Goal: Task Accomplishment & Management: Manage account settings

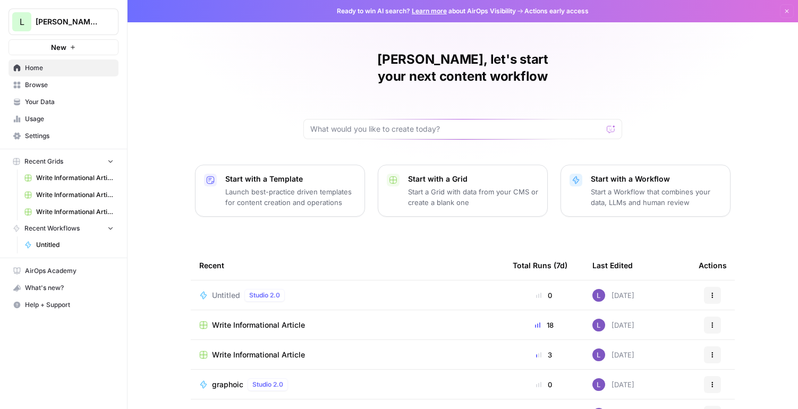
click at [62, 21] on span "Lily's AirCraft" at bounding box center [68, 21] width 64 height 11
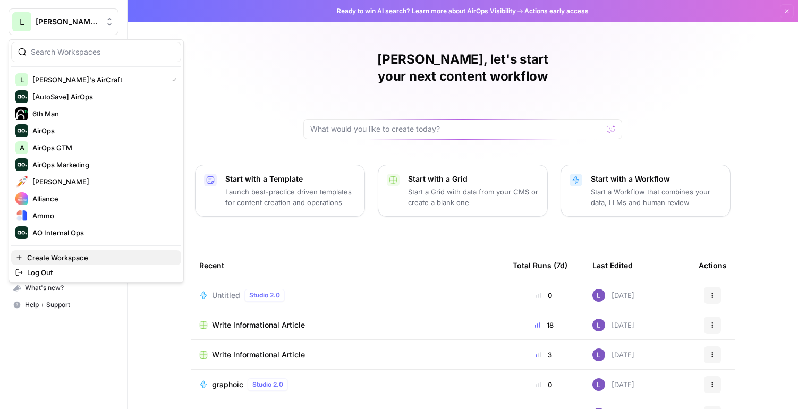
click at [77, 253] on span "Create Workspace" at bounding box center [100, 257] width 146 height 11
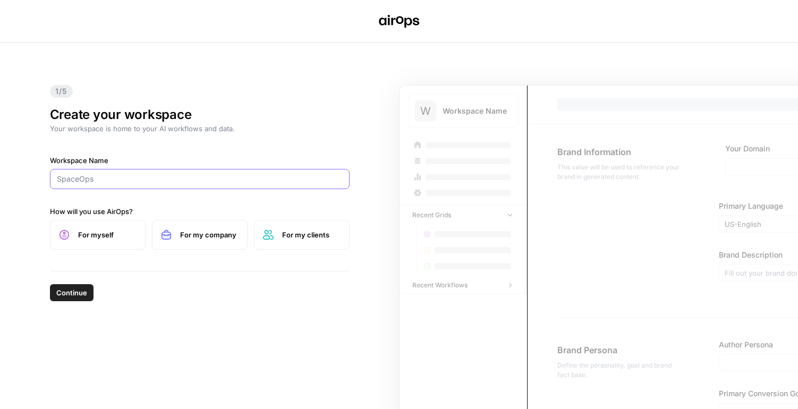
click at [137, 180] on input "Workspace Name" at bounding box center [200, 179] width 286 height 11
type input "OpenPhone"
click at [194, 230] on span "For my company" at bounding box center [209, 235] width 58 height 11
click at [75, 297] on span "Continue" at bounding box center [71, 292] width 31 height 11
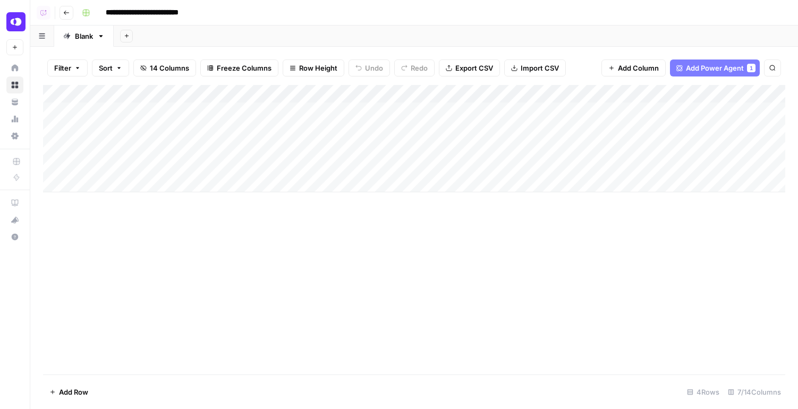
click at [274, 121] on div "Add Column" at bounding box center [414, 138] width 742 height 107
click at [294, 146] on div "Add Column" at bounding box center [414, 138] width 742 height 107
click at [296, 164] on div "Add Column" at bounding box center [414, 138] width 742 height 107
click at [270, 115] on div "Add Column" at bounding box center [414, 138] width 742 height 107
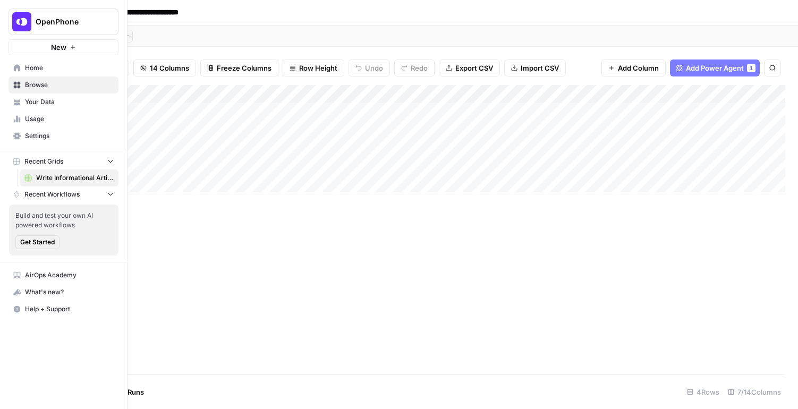
click at [38, 70] on span "Home" at bounding box center [69, 68] width 89 height 10
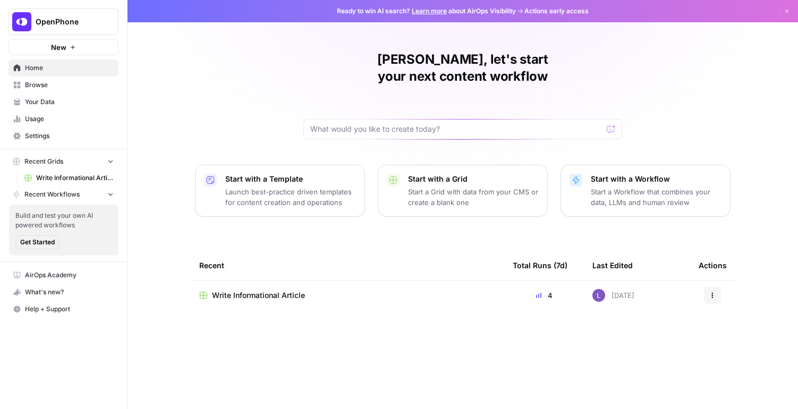
click at [60, 92] on link "Browse" at bounding box center [64, 85] width 110 height 17
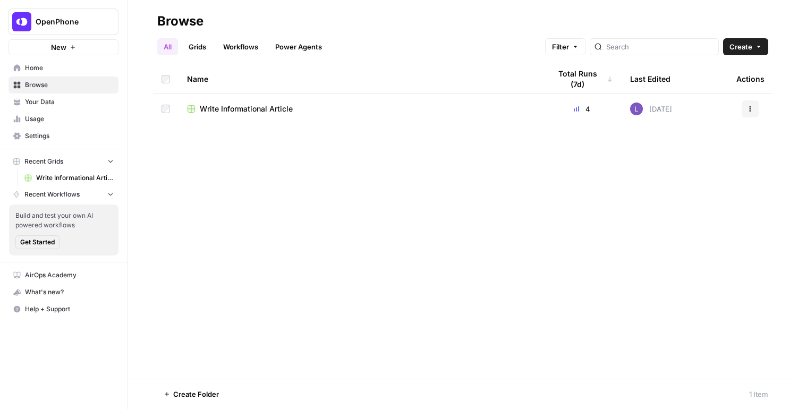
click at [196, 53] on link "Grids" at bounding box center [197, 46] width 30 height 17
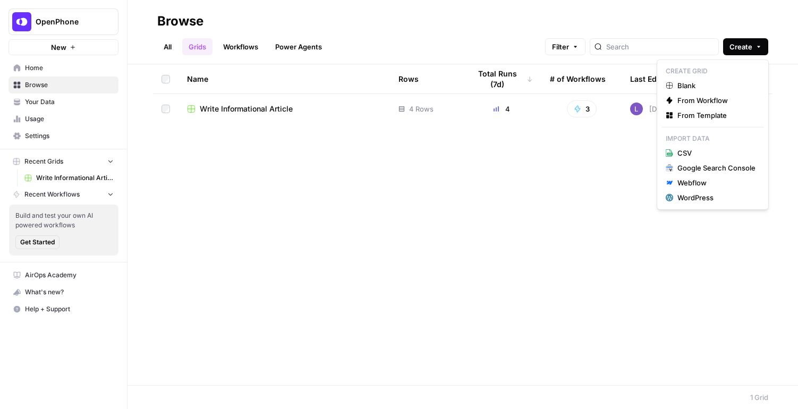
click at [762, 50] on button "Create" at bounding box center [745, 46] width 45 height 17
click at [730, 117] on span "From Template" at bounding box center [716, 115] width 78 height 11
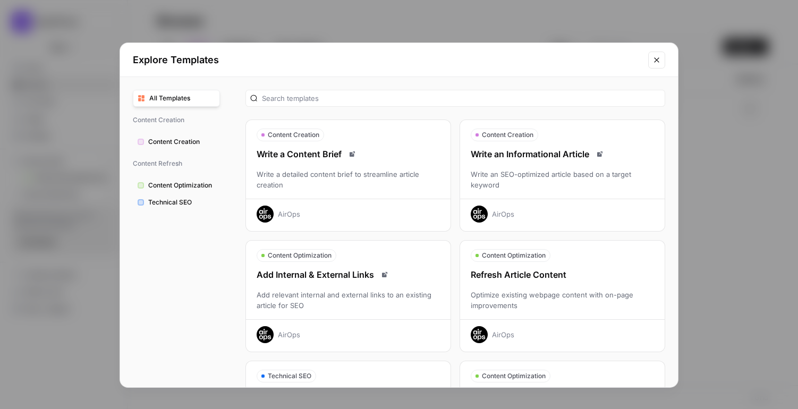
click at [529, 307] on div "Optimize existing webpage content with on-page improvements" at bounding box center [562, 300] width 205 height 21
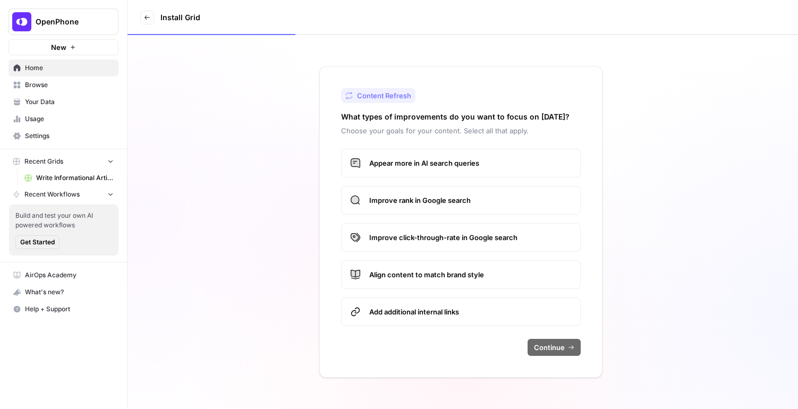
click at [485, 165] on span "Appear more in AI search queries" at bounding box center [470, 163] width 202 height 11
click at [488, 200] on span "Improve rank in Google search" at bounding box center [470, 200] width 202 height 11
click at [475, 281] on label "Align content to match brand style" at bounding box center [461, 274] width 240 height 29
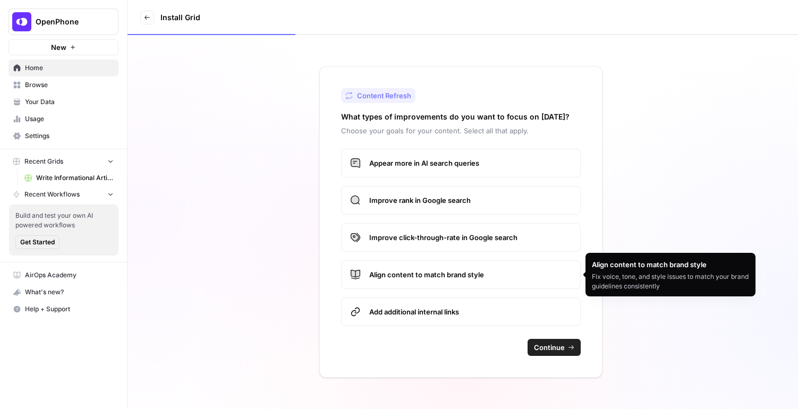
click at [475, 315] on span "Add additional internal links" at bounding box center [470, 312] width 202 height 11
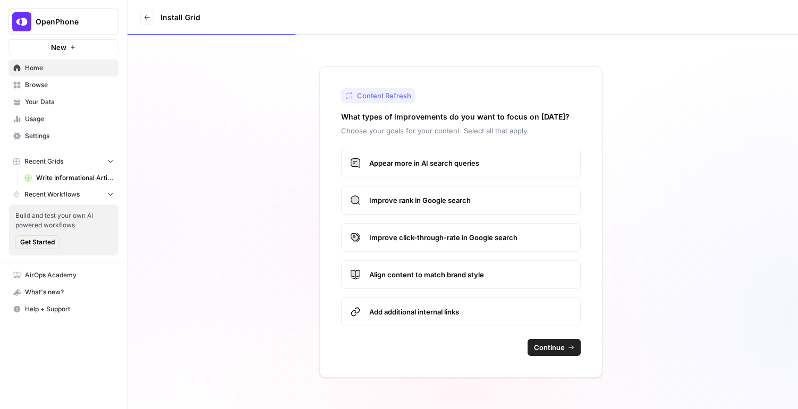
click at [541, 353] on button "Continue" at bounding box center [554, 347] width 53 height 17
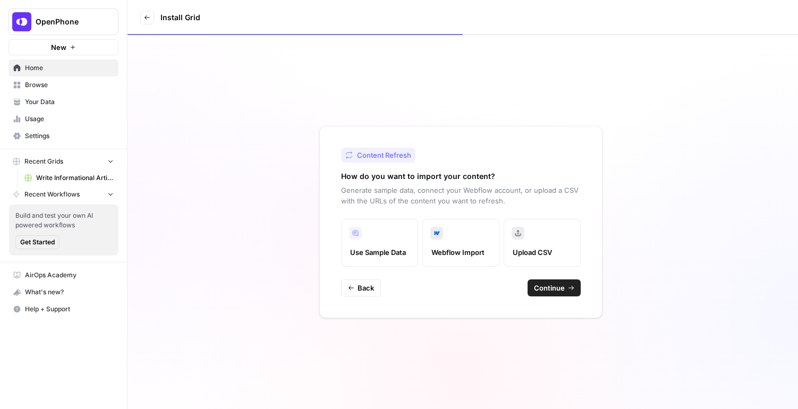
click at [564, 291] on span "Continue" at bounding box center [549, 288] width 31 height 11
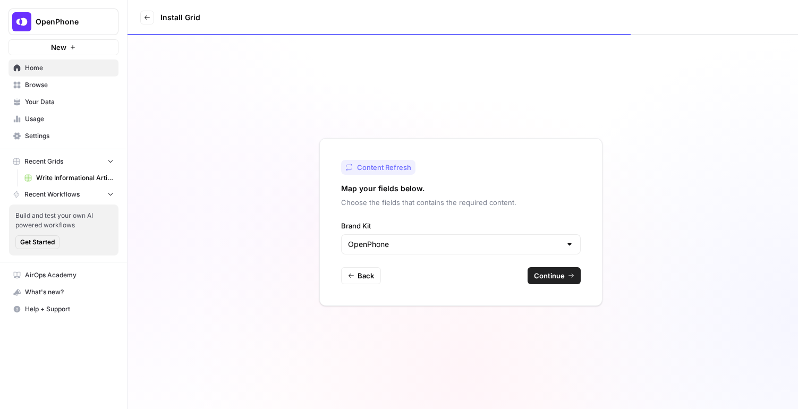
click at [562, 281] on span "Continue" at bounding box center [549, 275] width 31 height 11
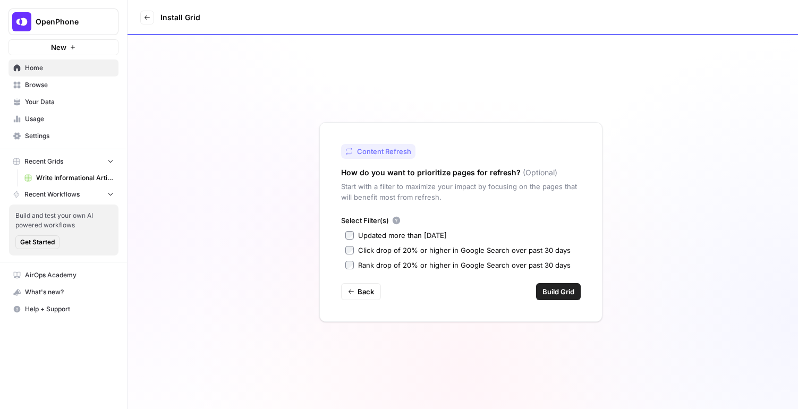
click at [48, 109] on link "Your Data" at bounding box center [64, 102] width 110 height 17
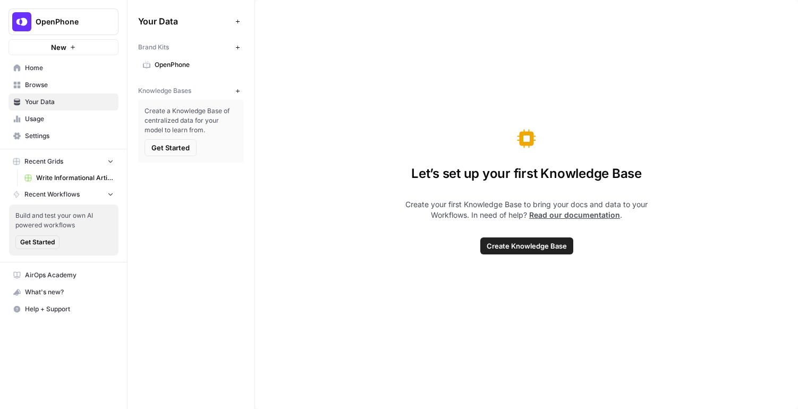
click at [236, 92] on icon "button" at bounding box center [238, 91] width 6 height 6
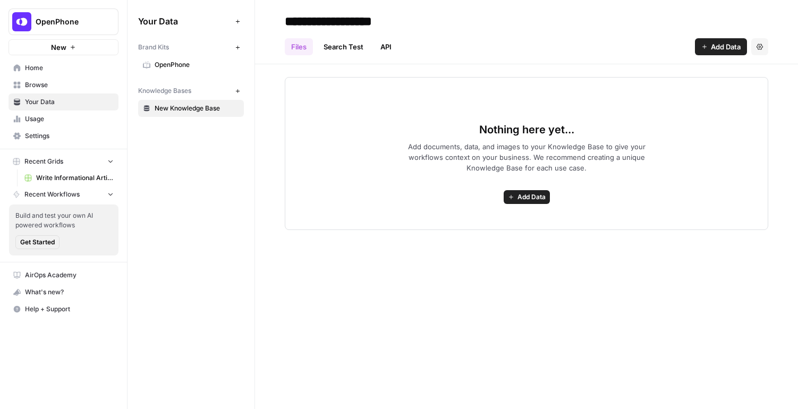
click at [362, 22] on input "**********" at bounding box center [366, 21] width 170 height 21
type input "*"
type input "**********"
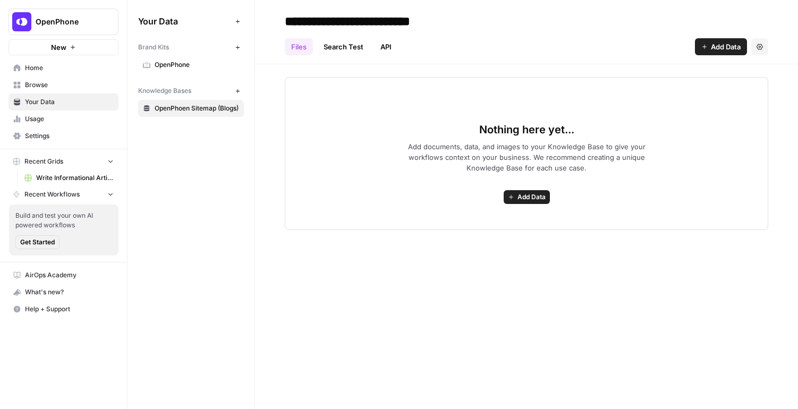
click at [716, 40] on button "Add Data" at bounding box center [721, 46] width 52 height 17
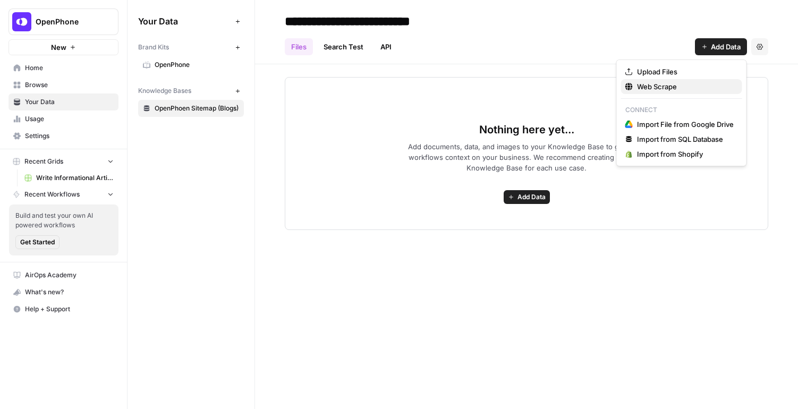
click at [680, 79] on button "Web Scrape" at bounding box center [681, 86] width 121 height 15
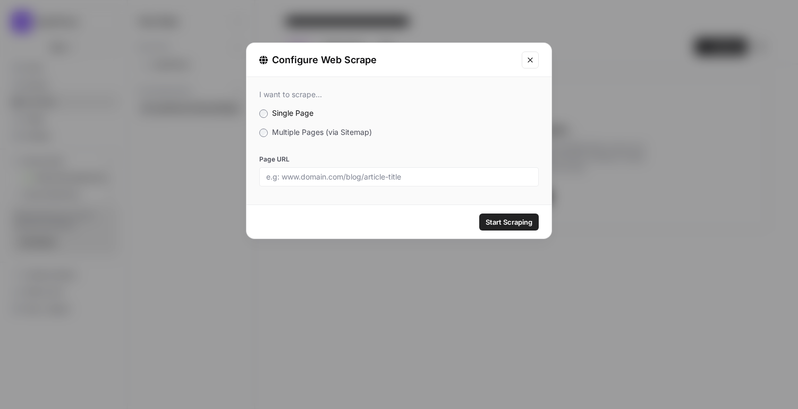
click at [310, 130] on span "Multiple Pages (via Sitemap)" at bounding box center [322, 132] width 100 height 9
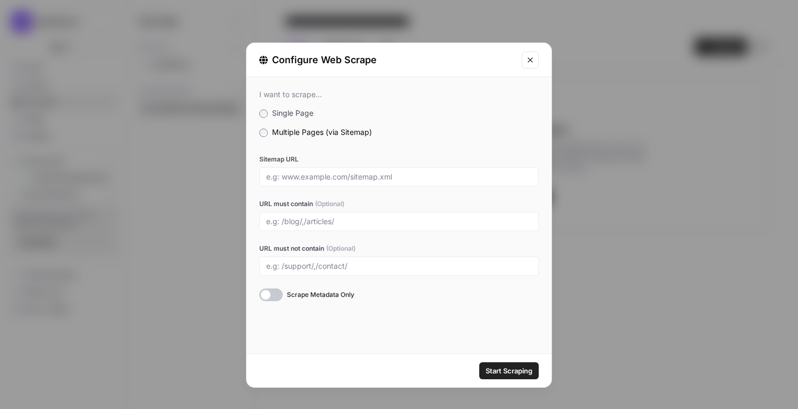
click at [325, 169] on div at bounding box center [398, 176] width 279 height 19
click at [320, 202] on span "(Optional)" at bounding box center [329, 204] width 29 height 10
click at [320, 217] on input "URL must contain (Optional)" at bounding box center [399, 222] width 266 height 10
click at [328, 163] on label "Sitemap URL" at bounding box center [398, 160] width 279 height 10
click at [328, 172] on input "Sitemap URL" at bounding box center [399, 177] width 266 height 10
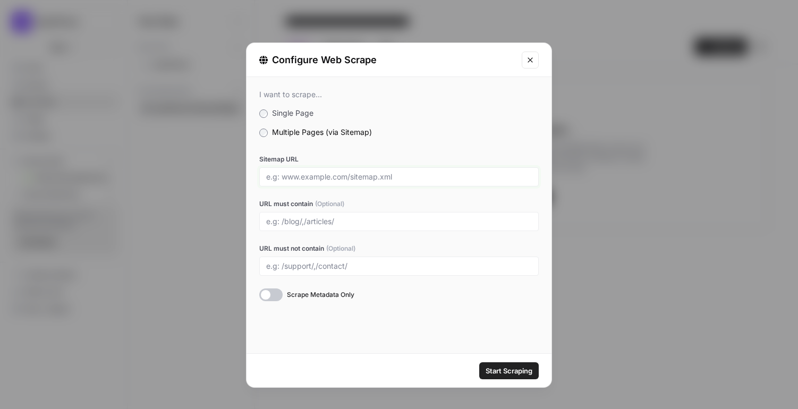
click at [328, 177] on input "Sitemap URL" at bounding box center [399, 177] width 266 height 10
paste input "[URL][DOMAIN_NAME]"
drag, startPoint x: 393, startPoint y: 176, endPoint x: 372, endPoint y: 177, distance: 20.2
click at [372, 177] on input "[URL][DOMAIN_NAME]" at bounding box center [399, 177] width 266 height 10
type input "[URL][DOMAIN_NAME]"
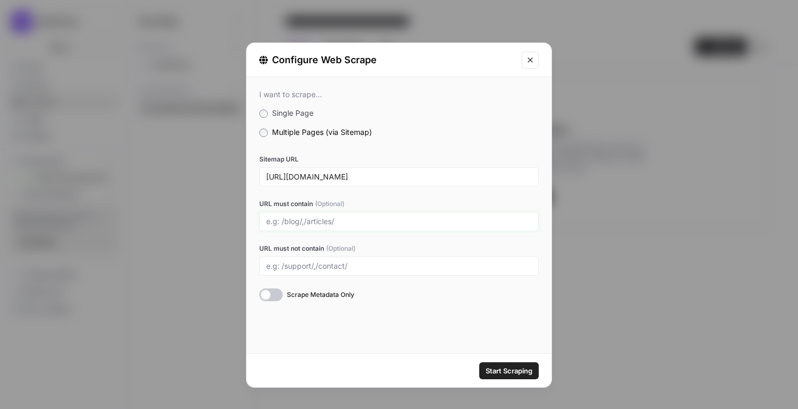
click at [367, 226] on div at bounding box center [398, 221] width 279 height 19
type input "blog"
click at [504, 371] on span "Start Scraping" at bounding box center [509, 371] width 47 height 11
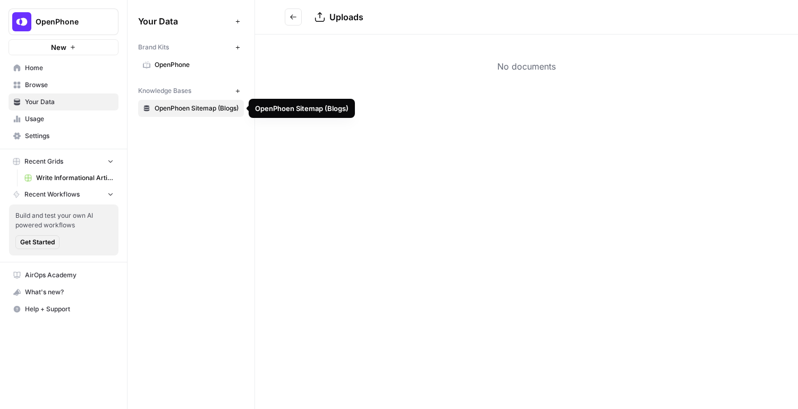
click at [237, 92] on icon "button" at bounding box center [238, 91] width 6 height 6
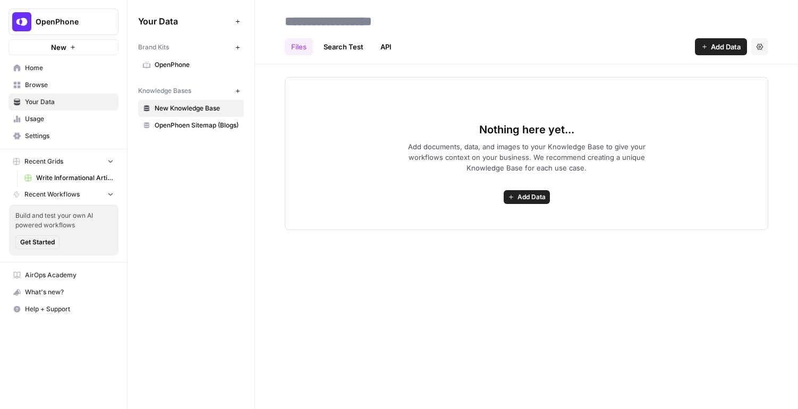
click at [228, 116] on link "New Knowledge Base" at bounding box center [191, 108] width 106 height 17
click at [213, 126] on span "OpenPhoen Sitemap (Blogs)" at bounding box center [197, 126] width 84 height 10
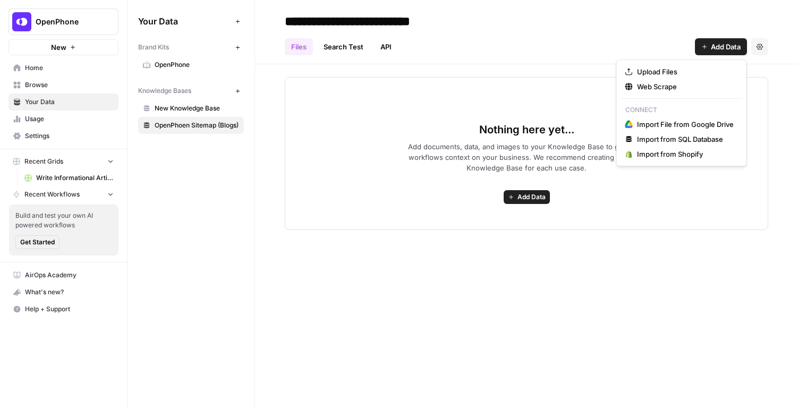
click at [736, 46] on span "Add Data" at bounding box center [726, 46] width 30 height 11
click at [717, 85] on span "Web Scrape" at bounding box center [685, 86] width 97 height 11
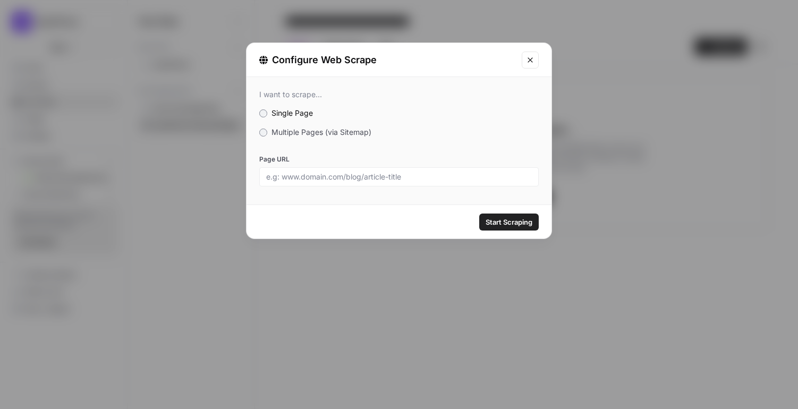
click at [341, 137] on label "Multiple Pages (via Sitemap)" at bounding box center [398, 132] width 279 height 11
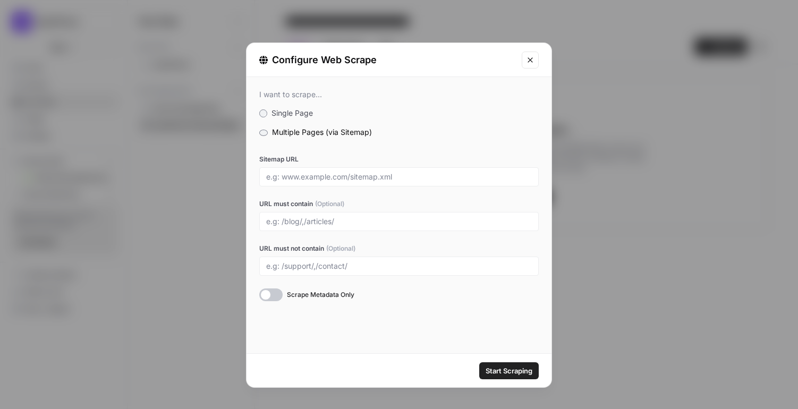
click at [321, 169] on div at bounding box center [398, 176] width 279 height 19
click at [336, 179] on input "Sitemap URL" at bounding box center [399, 177] width 266 height 10
paste input "[URL][DOMAIN_NAME]"
type input "[URL][DOMAIN_NAME]"
click at [334, 217] on input "URL must contain (Optional)" at bounding box center [399, 222] width 266 height 10
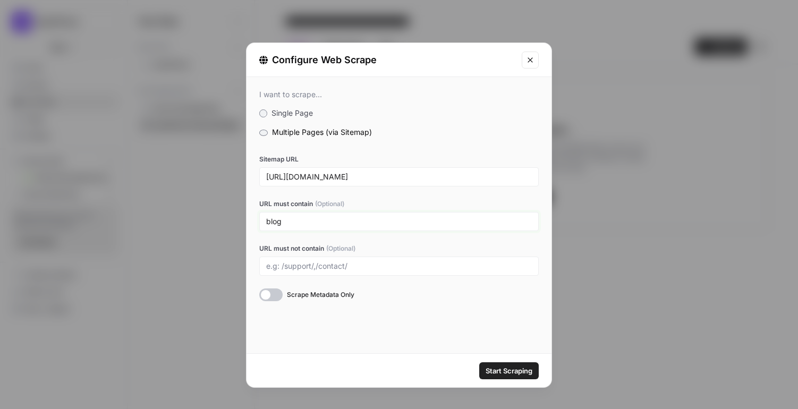
type input "blog"
click at [507, 374] on span "Start Scraping" at bounding box center [509, 371] width 47 height 11
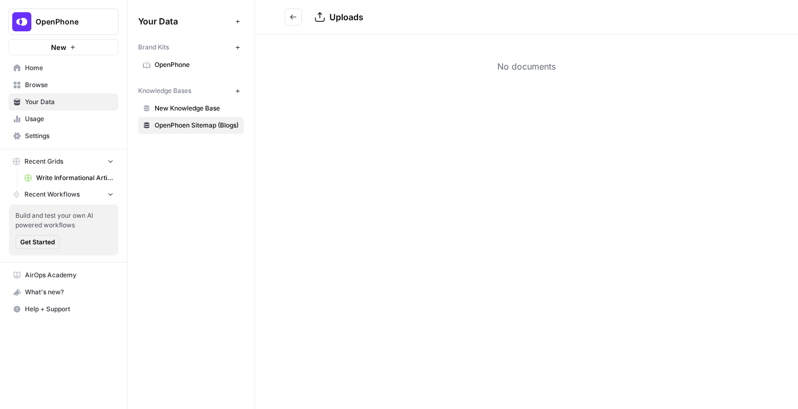
click at [293, 19] on icon "Go back" at bounding box center [293, 16] width 7 height 7
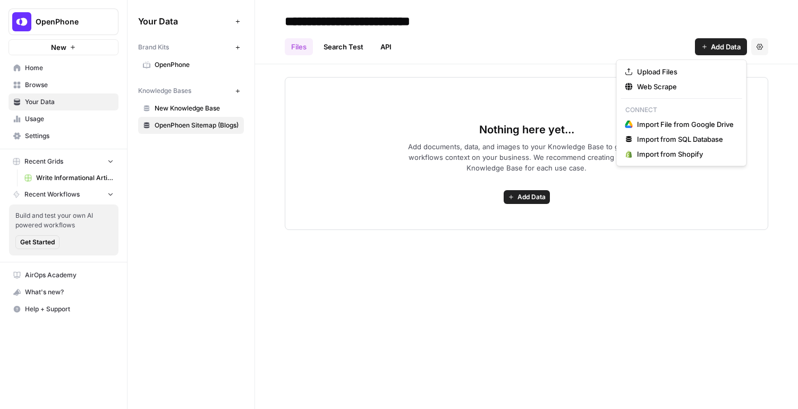
click at [725, 41] on span "Add Data" at bounding box center [726, 46] width 30 height 11
click at [688, 81] on span "Web Scrape" at bounding box center [685, 86] width 97 height 11
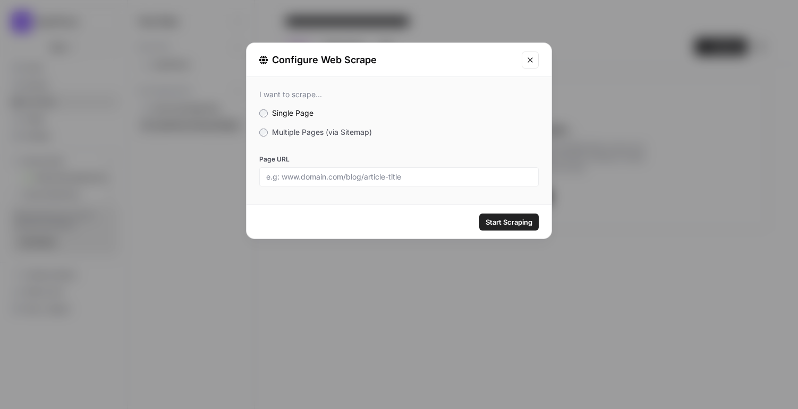
click at [328, 133] on span "Multiple Pages (via Sitemap)" at bounding box center [322, 132] width 100 height 9
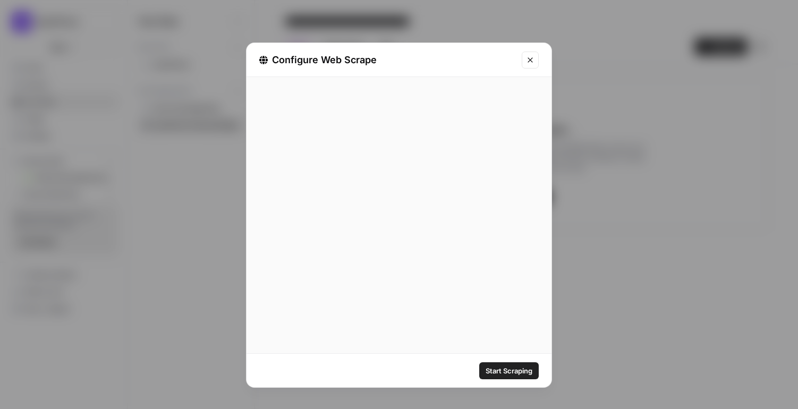
click at [334, 170] on div at bounding box center [398, 176] width 279 height 19
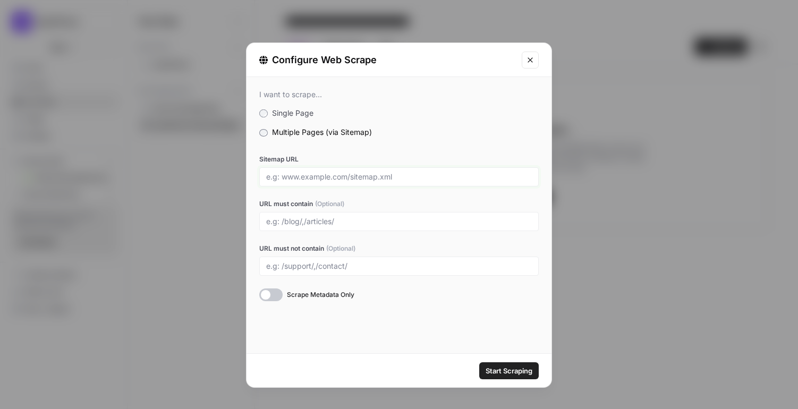
click at [337, 179] on input "Sitemap URL" at bounding box center [399, 177] width 266 height 10
paste input "[URL][DOMAIN_NAME]"
type input "[URL][DOMAIN_NAME]"
click at [516, 381] on div "Start Scraping" at bounding box center [399, 370] width 305 height 33
click at [520, 377] on button "Start Scraping" at bounding box center [509, 370] width 60 height 17
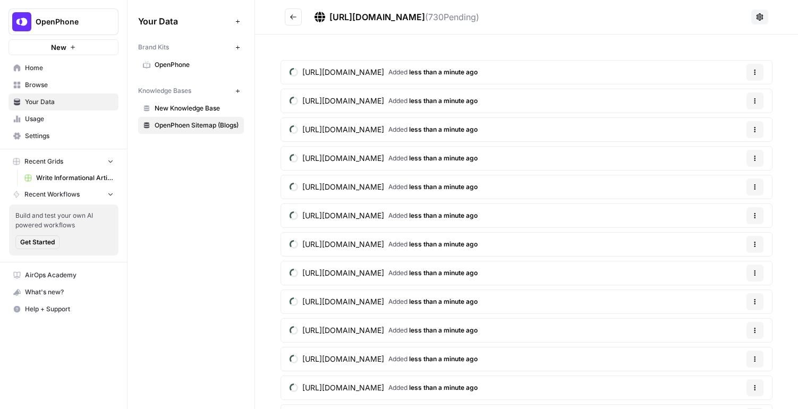
click at [216, 111] on span "New Knowledge Base" at bounding box center [197, 109] width 84 height 10
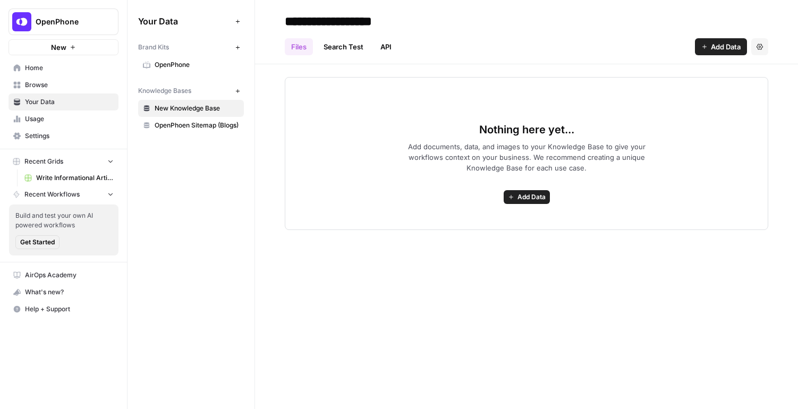
click at [764, 50] on button "Settings" at bounding box center [759, 46] width 17 height 17
click at [731, 70] on span "Delete Knowledge Base" at bounding box center [716, 71] width 79 height 11
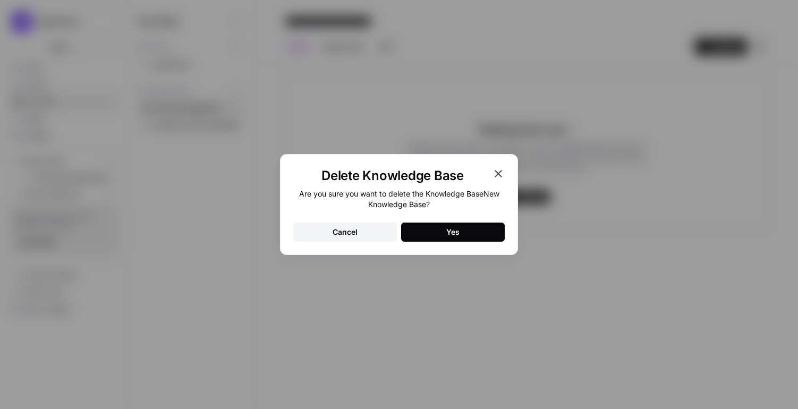
click at [437, 238] on button "Yes" at bounding box center [453, 232] width 104 height 19
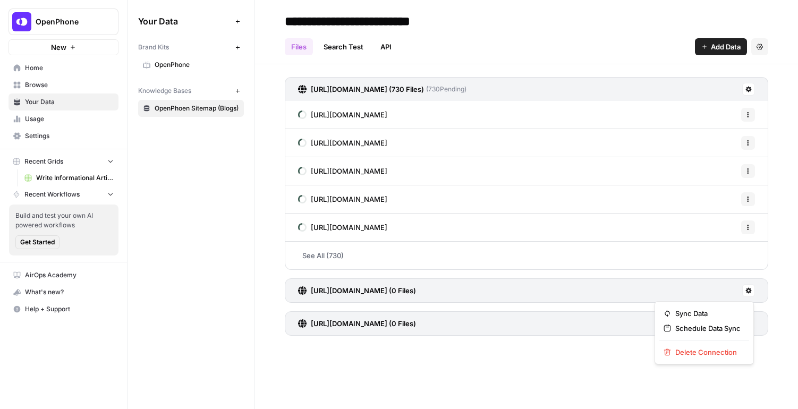
click at [752, 290] on button at bounding box center [748, 290] width 13 height 13
click at [707, 357] on span "Delete Connection" at bounding box center [707, 352] width 65 height 11
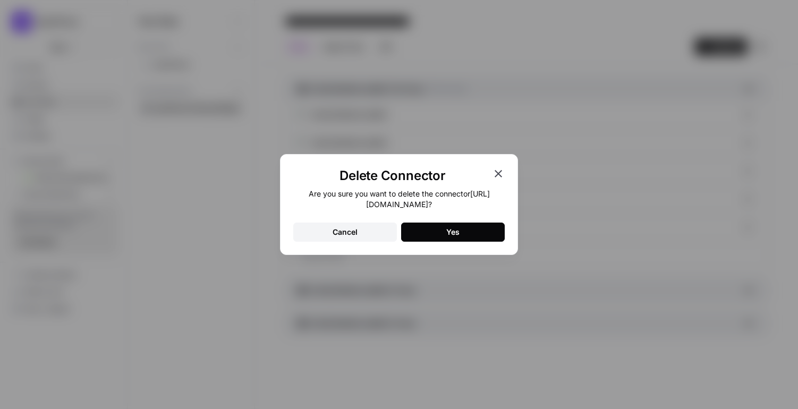
click at [442, 232] on button "Yes" at bounding box center [453, 232] width 104 height 19
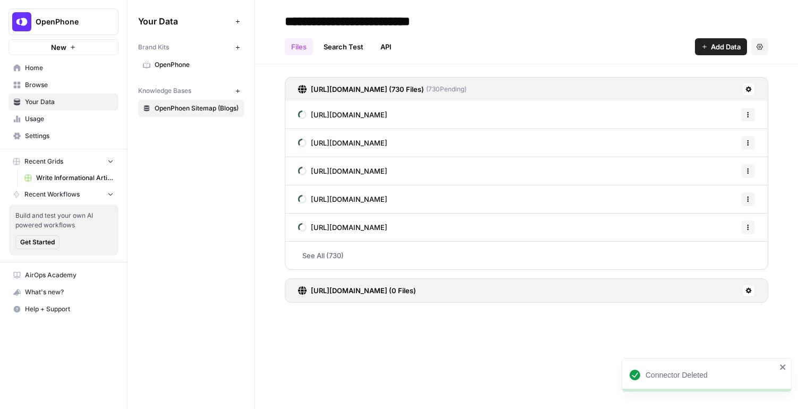
click at [749, 287] on icon at bounding box center [748, 290] width 6 height 6
click at [715, 350] on span "Delete Connection" at bounding box center [707, 352] width 65 height 11
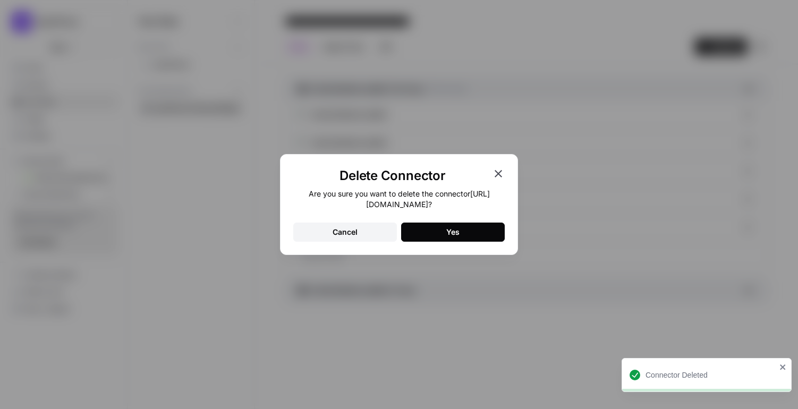
click at [465, 233] on button "Yes" at bounding box center [453, 232] width 104 height 19
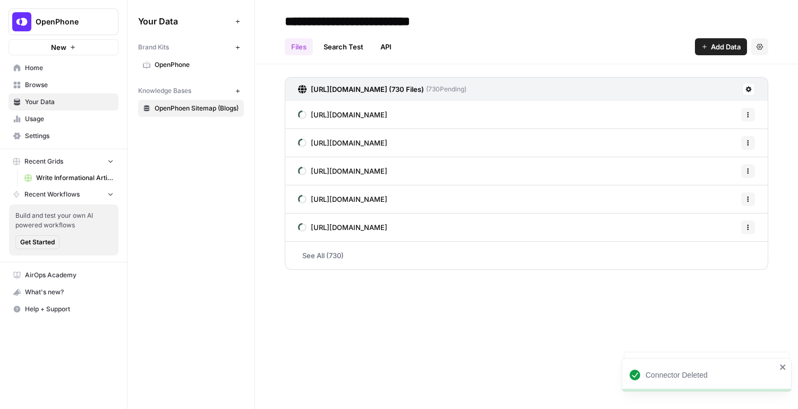
click at [54, 120] on span "Usage" at bounding box center [69, 119] width 89 height 10
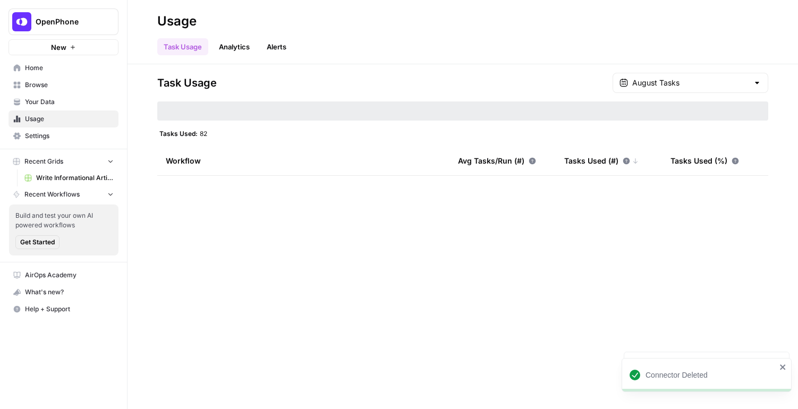
click at [58, 133] on span "Settings" at bounding box center [69, 136] width 89 height 10
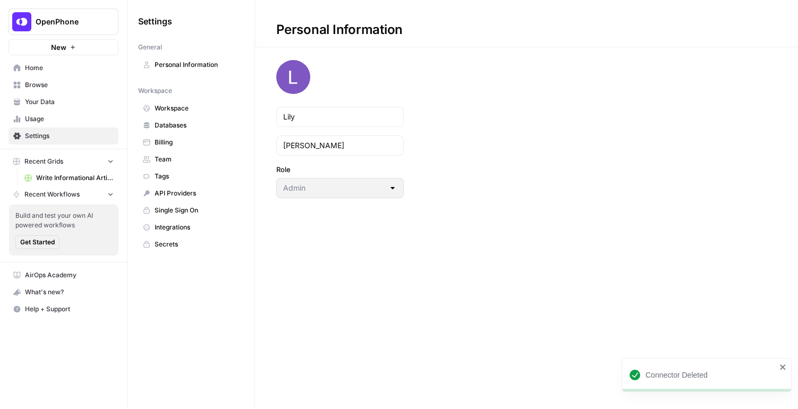
click at [39, 75] on link "Home" at bounding box center [64, 68] width 110 height 17
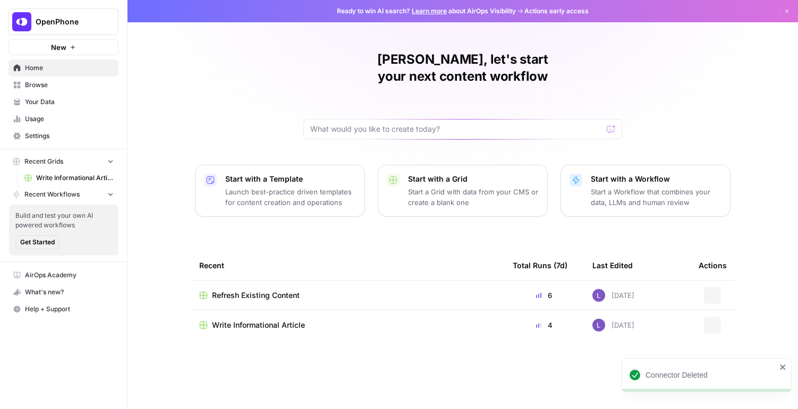
click at [48, 86] on span "Browse" at bounding box center [69, 85] width 89 height 10
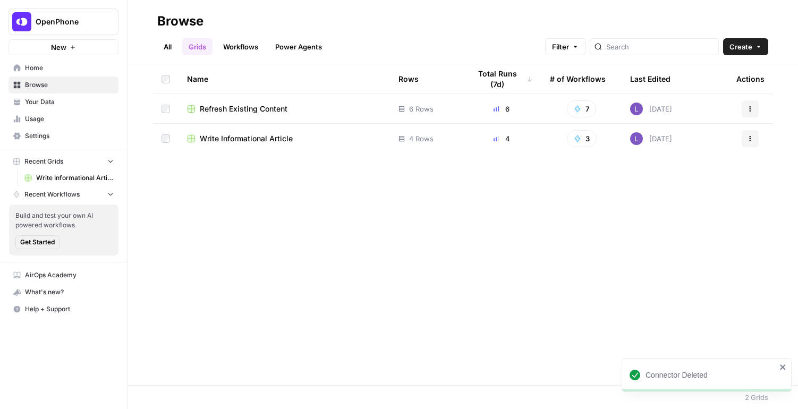
click at [220, 108] on span "Refresh Existing Content" at bounding box center [244, 109] width 88 height 11
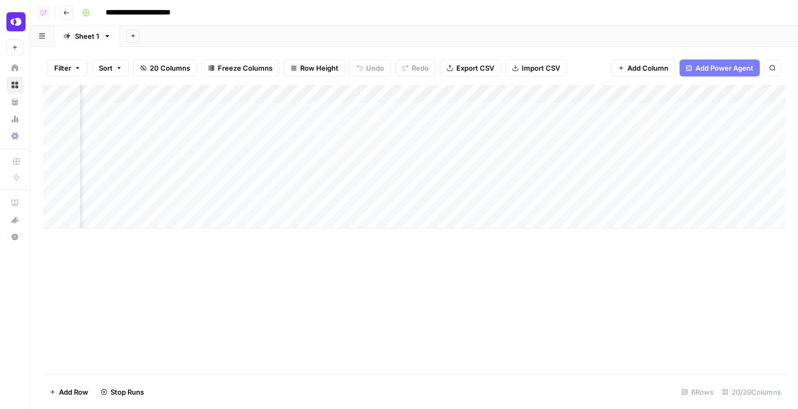
scroll to position [0, 719]
click at [85, 42] on link "Sheet 1" at bounding box center [87, 36] width 66 height 21
type input "*******"
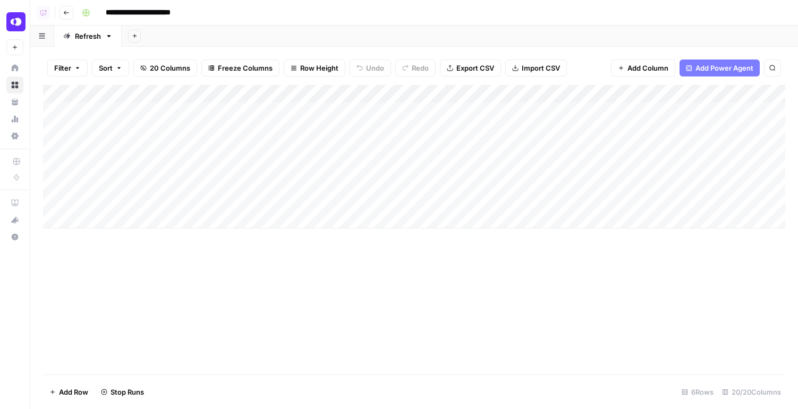
click at [65, 14] on icon "button" at bounding box center [66, 13] width 6 height 6
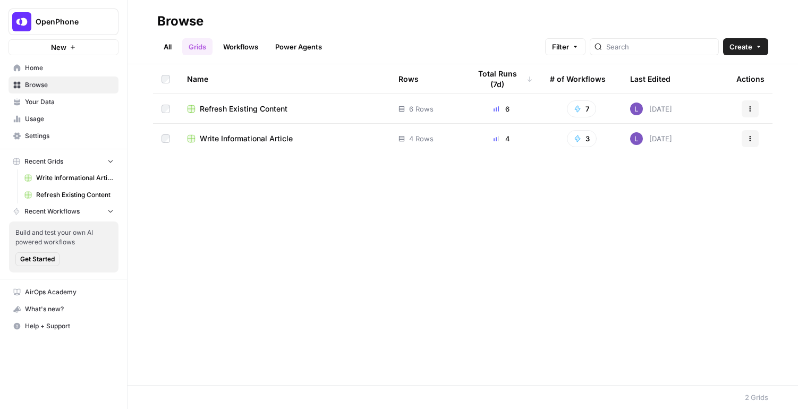
click at [52, 105] on span "Your Data" at bounding box center [69, 102] width 89 height 10
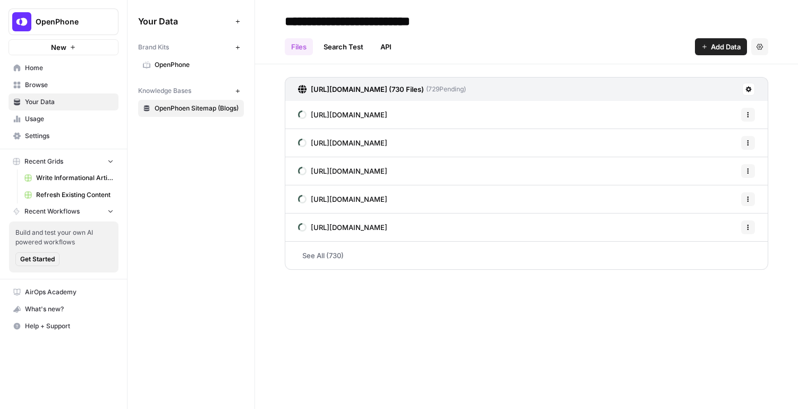
click at [169, 70] on link "OpenPhone" at bounding box center [191, 64] width 106 height 17
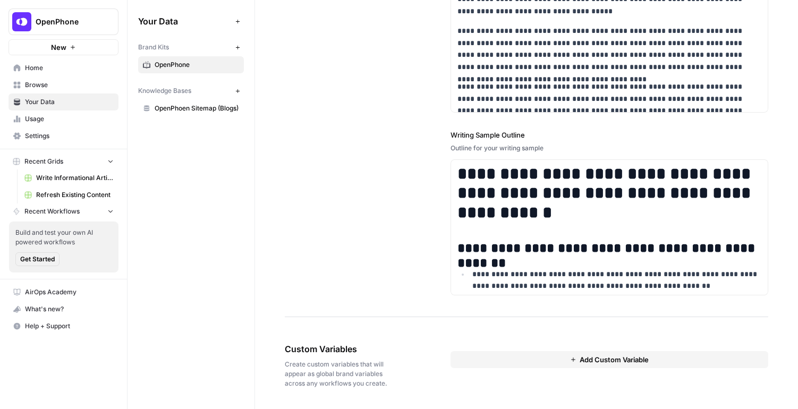
scroll to position [1140, 0]
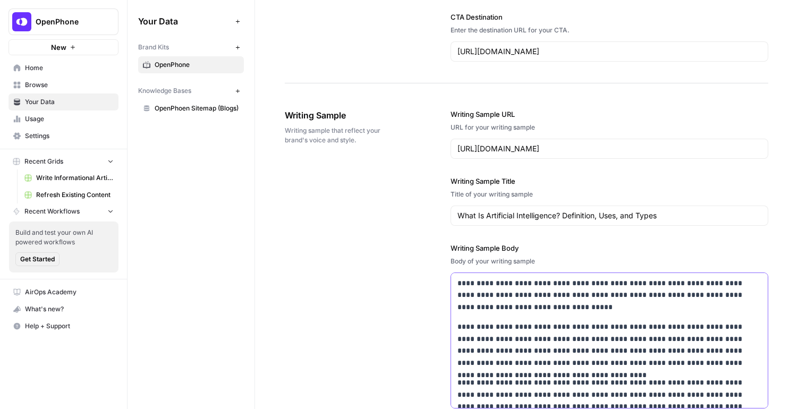
click at [557, 310] on p "**********" at bounding box center [609, 295] width 304 height 36
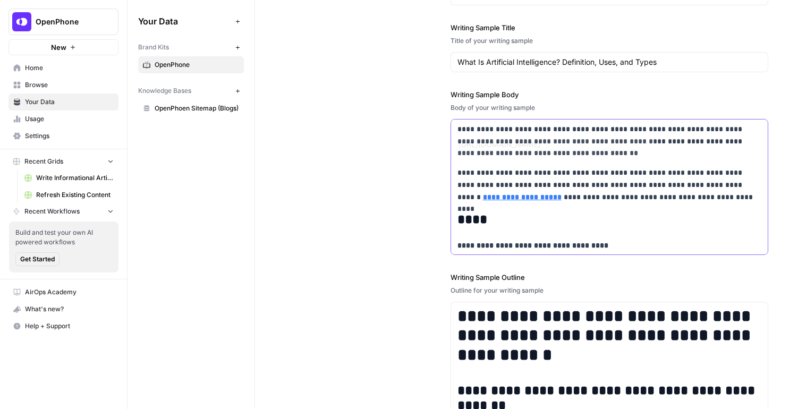
scroll to position [8530, 0]
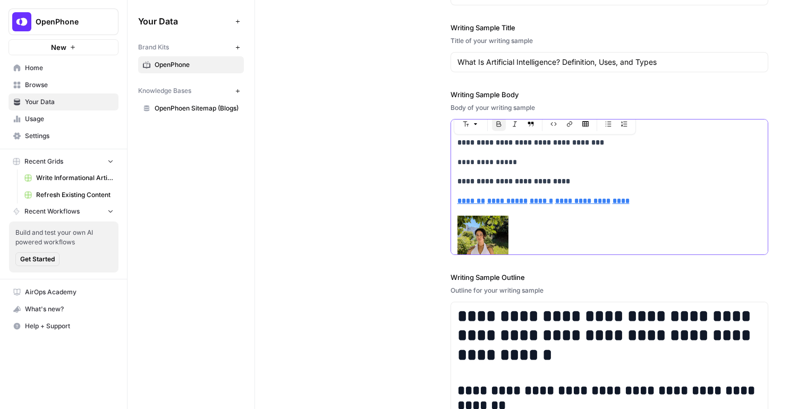
drag, startPoint x: 570, startPoint y: 231, endPoint x: 454, endPoint y: 146, distance: 143.2
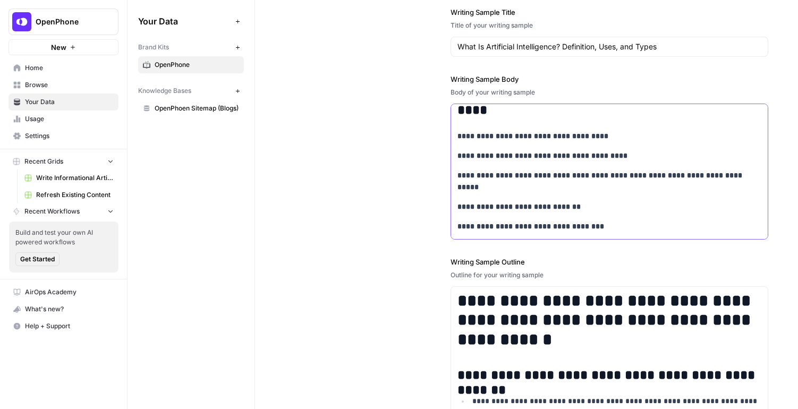
scroll to position [1310, 0]
drag, startPoint x: 527, startPoint y: 200, endPoint x: 444, endPoint y: 200, distance: 83.4
click at [444, 200] on div "**********" at bounding box center [527, 180] width 484 height 525
drag, startPoint x: 527, startPoint y: 207, endPoint x: 434, endPoint y: 207, distance: 93.5
click at [434, 207] on div "**********" at bounding box center [527, 180] width 484 height 525
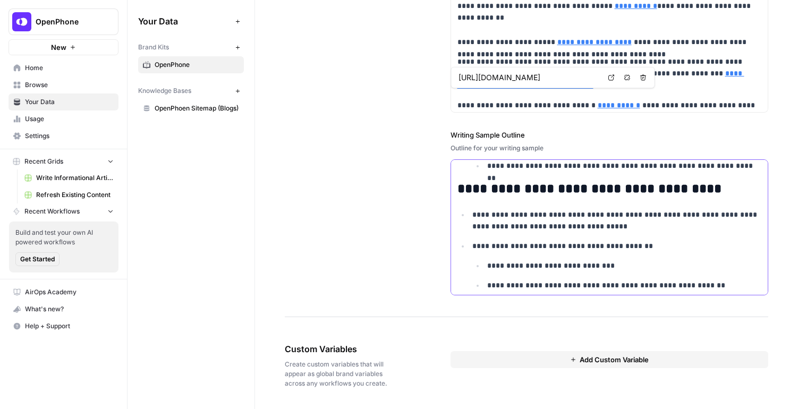
scroll to position [681, 0]
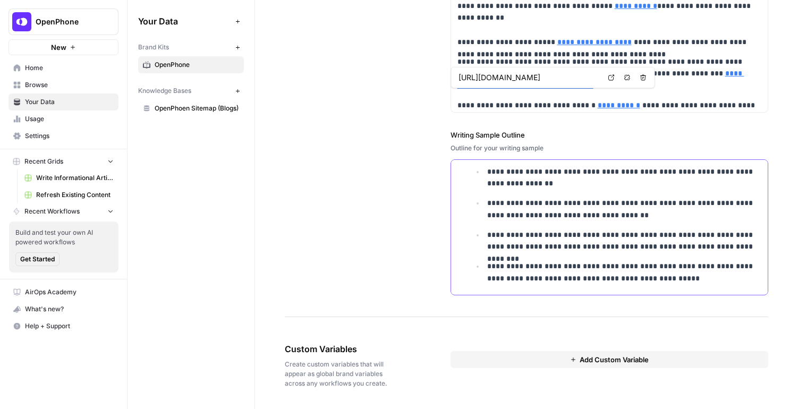
drag, startPoint x: 457, startPoint y: 171, endPoint x: 618, endPoint y: 336, distance: 230.7
type input "[URL][DOMAIN_NAME]"
click at [671, 99] on p "**********" at bounding box center [609, 117] width 304 height 36
copy div "**********"
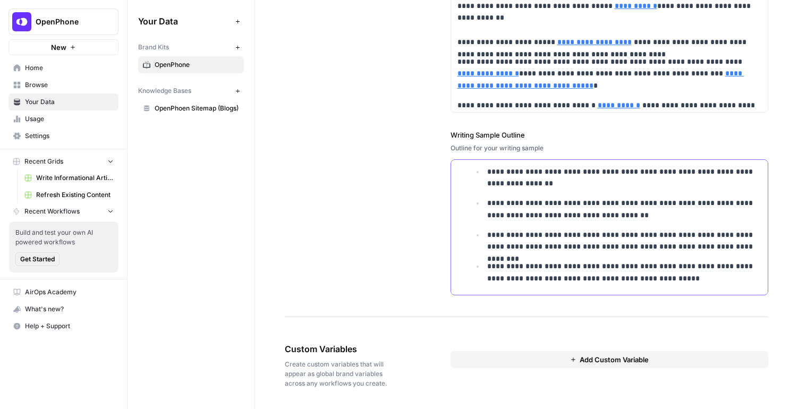
click at [495, 195] on ul "**********" at bounding box center [617, 225] width 290 height 119
copy div "**********"
click at [545, 118] on div "**********" at bounding box center [610, 54] width 318 height 525
click at [534, 99] on p "**********" at bounding box center [609, 117] width 304 height 36
copy div "**********"
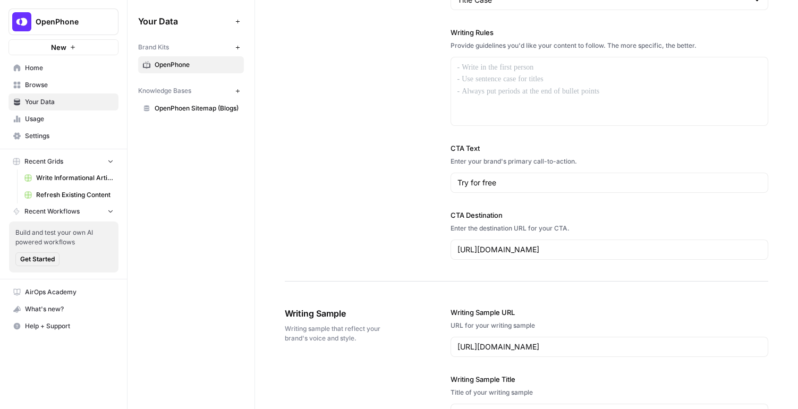
scroll to position [945, 0]
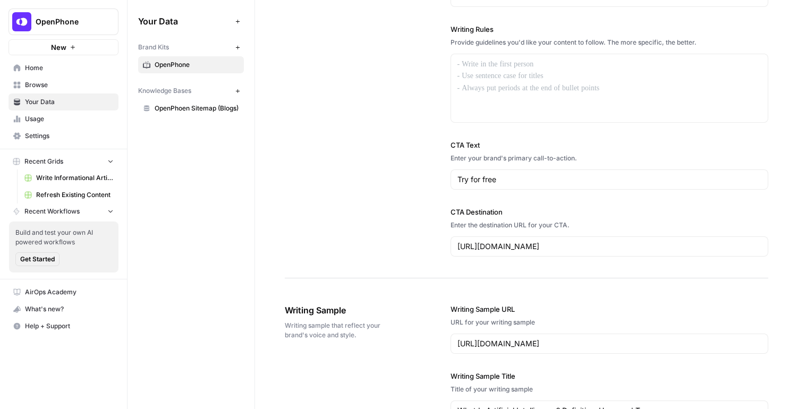
click at [61, 84] on span "Browse" at bounding box center [69, 85] width 89 height 10
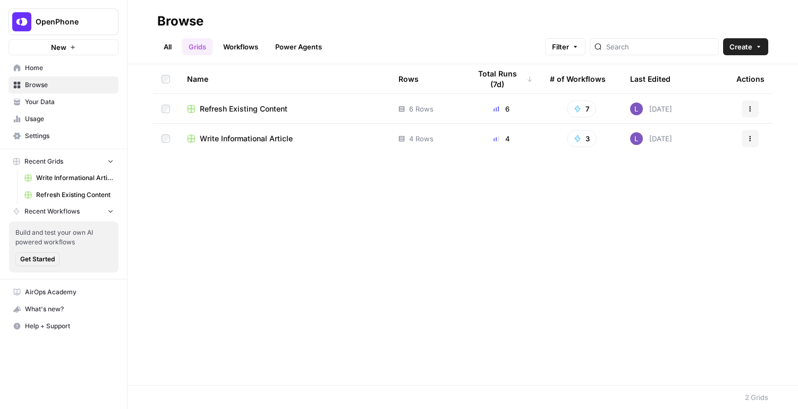
click at [224, 142] on span "Write Informational Article" at bounding box center [246, 138] width 93 height 11
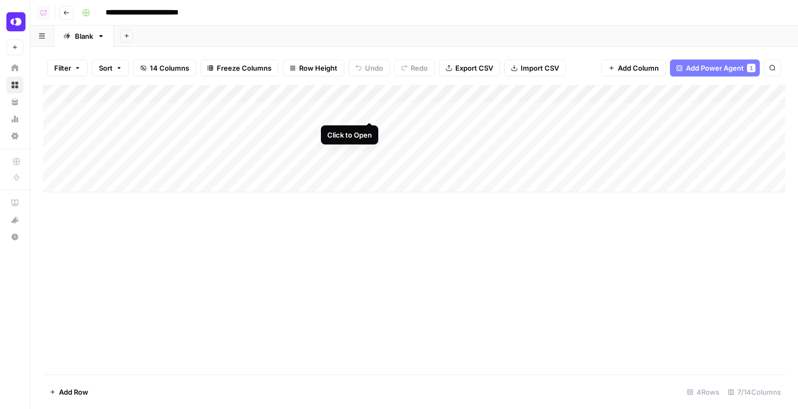
click at [370, 110] on div "Add Column" at bounding box center [414, 138] width 742 height 107
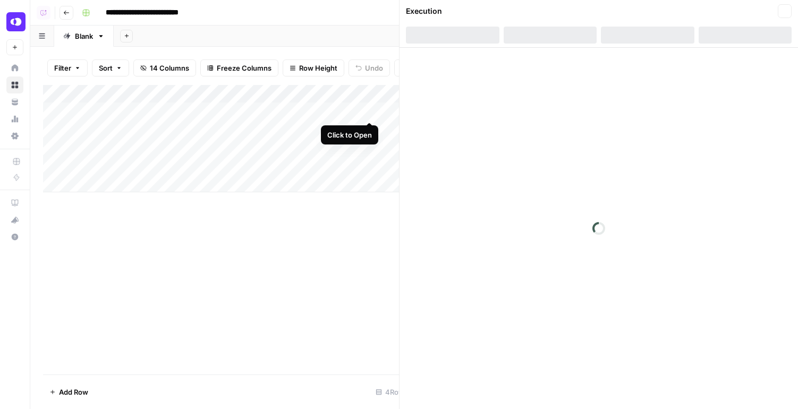
click at [370, 110] on div "Add Column" at bounding box center [265, 138] width 444 height 107
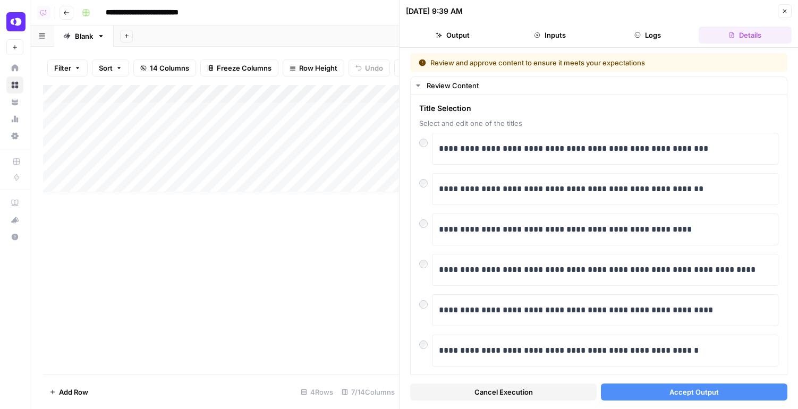
click at [626, 404] on div "**********" at bounding box center [599, 228] width 398 height 361
click at [632, 397] on button "Accept Output" at bounding box center [694, 392] width 186 height 17
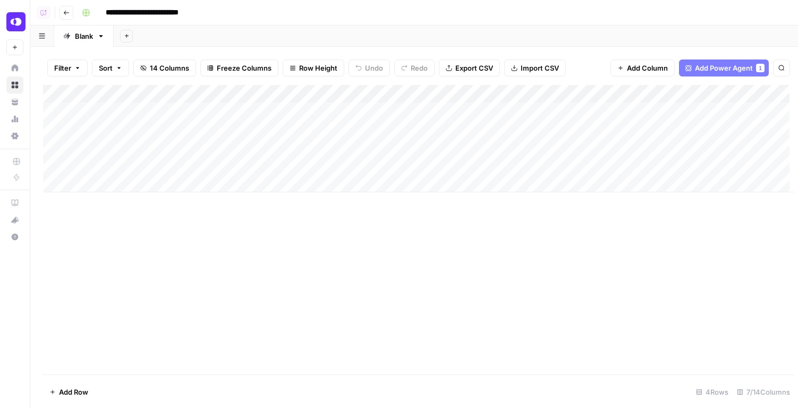
click at [371, 110] on div "Add Column" at bounding box center [418, 138] width 751 height 107
click at [367, 130] on div "Add Column" at bounding box center [414, 138] width 742 height 107
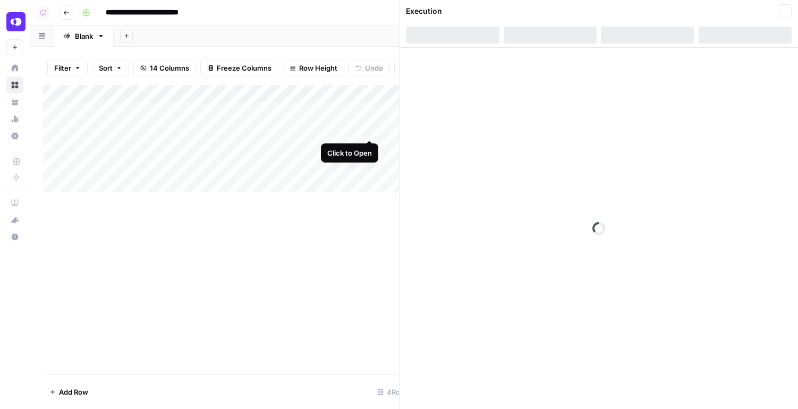
click at [367, 130] on div "Add Column" at bounding box center [259, 138] width 432 height 107
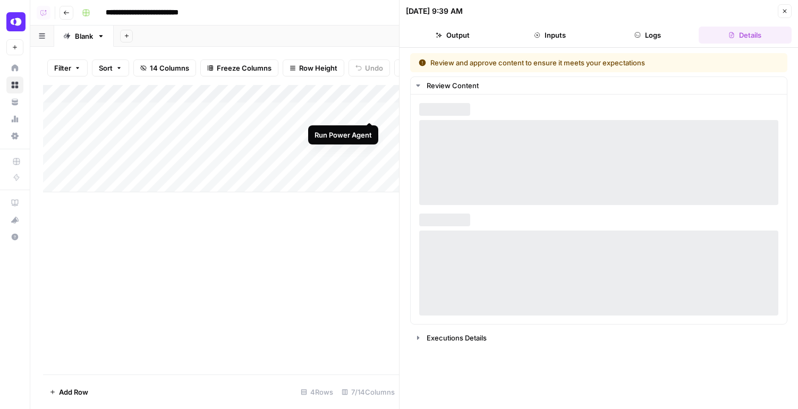
click at [369, 113] on div "Add Column" at bounding box center [221, 138] width 356 height 107
click at [369, 125] on div "Add Column" at bounding box center [221, 138] width 356 height 107
click at [368, 109] on div "Add Column" at bounding box center [221, 138] width 356 height 107
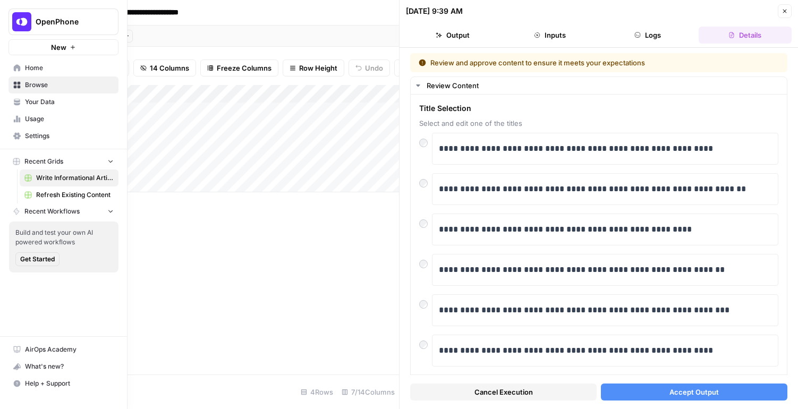
click at [17, 60] on link "Home" at bounding box center [64, 68] width 110 height 17
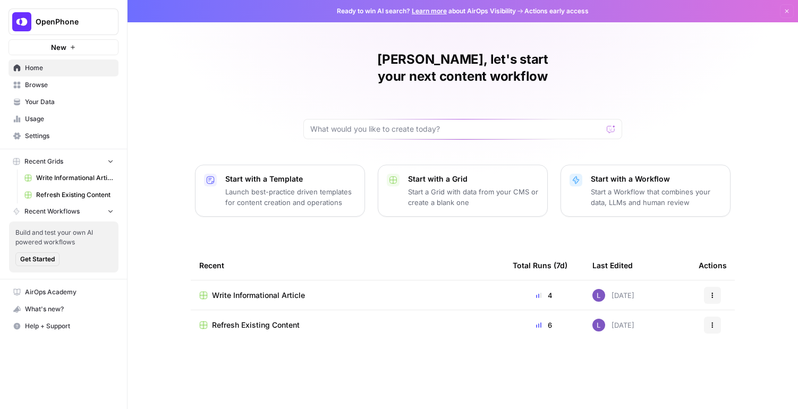
click at [55, 109] on link "Your Data" at bounding box center [64, 102] width 110 height 17
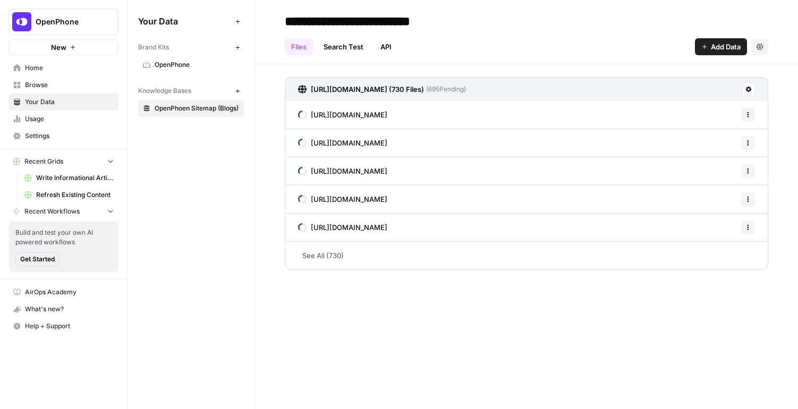
click at [175, 50] on div "Brand Kits" at bounding box center [184, 48] width 93 height 10
click at [185, 65] on span "OpenPhone" at bounding box center [197, 65] width 84 height 10
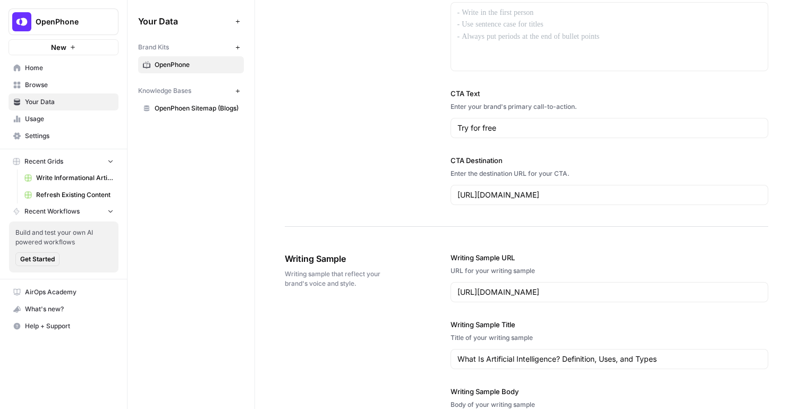
scroll to position [969, 0]
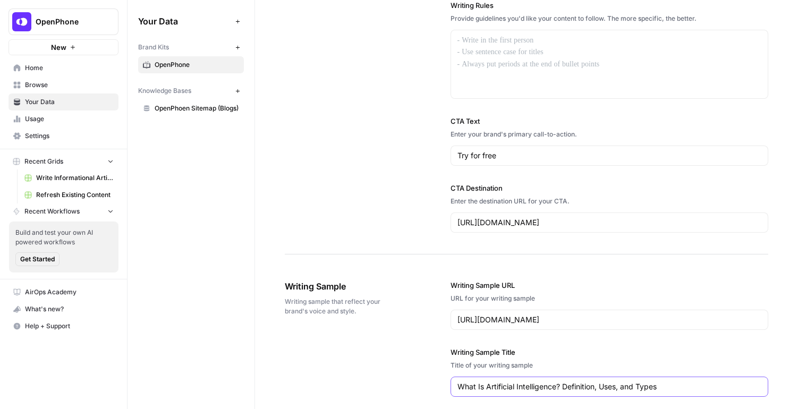
click at [543, 384] on input "What Is Artificial Intelligence? Definition, Uses, and Types" at bounding box center [609, 386] width 304 height 11
paste input "Comcast Business Voice alternatives: The best options for 2025"
type input "Comcast Business Voice alternatives: The best options for 2025"
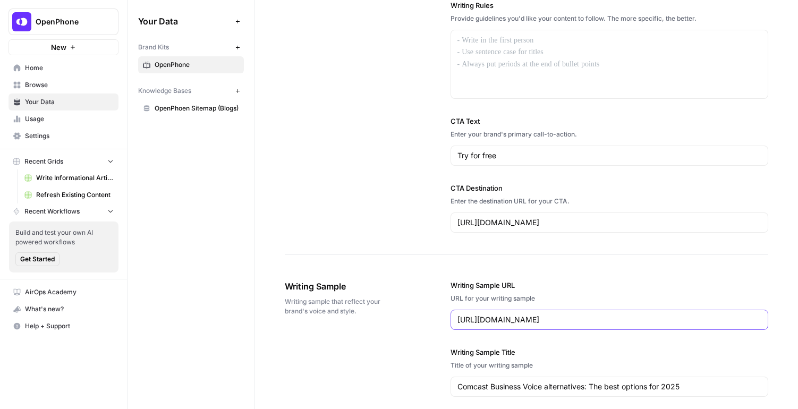
click at [557, 322] on input "[URL][DOMAIN_NAME]" at bounding box center [609, 320] width 304 height 11
click at [557, 323] on input "[URL][DOMAIN_NAME]" at bounding box center [609, 320] width 304 height 11
paste input "[DOMAIN_NAME][URL]"
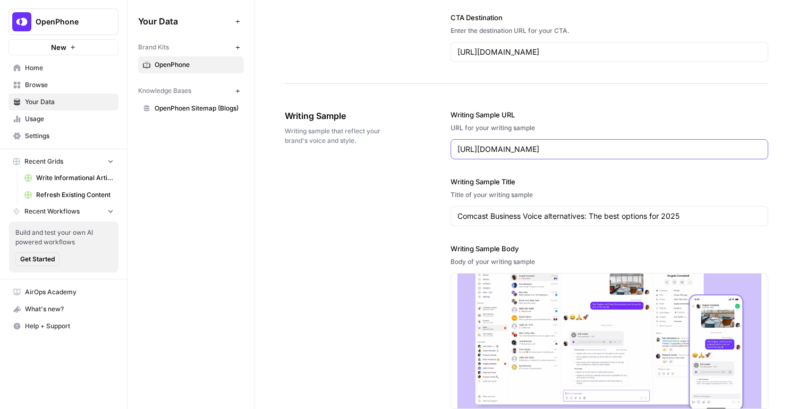
scroll to position [1436, 0]
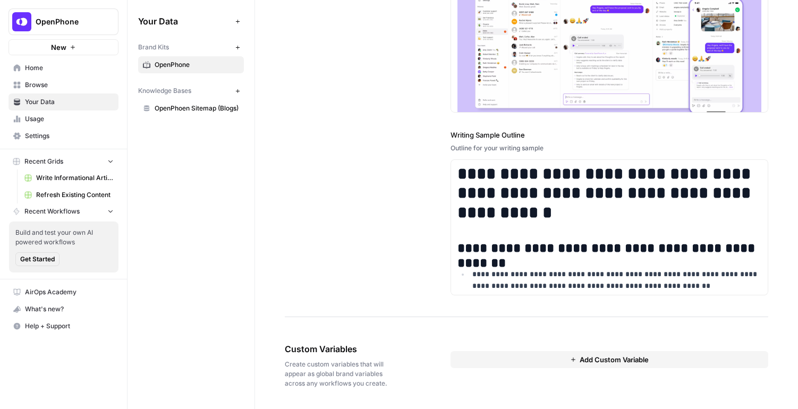
type input "[URL][DOMAIN_NAME]"
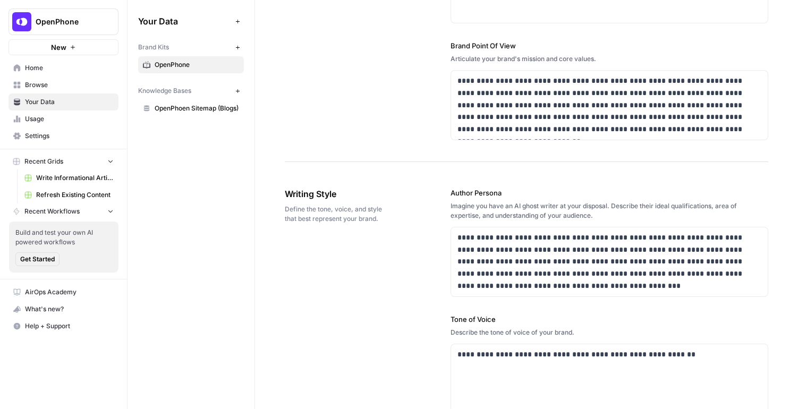
scroll to position [486, 0]
click at [172, 111] on span "OpenPhoen Sitemap (Blogs)" at bounding box center [197, 109] width 84 height 10
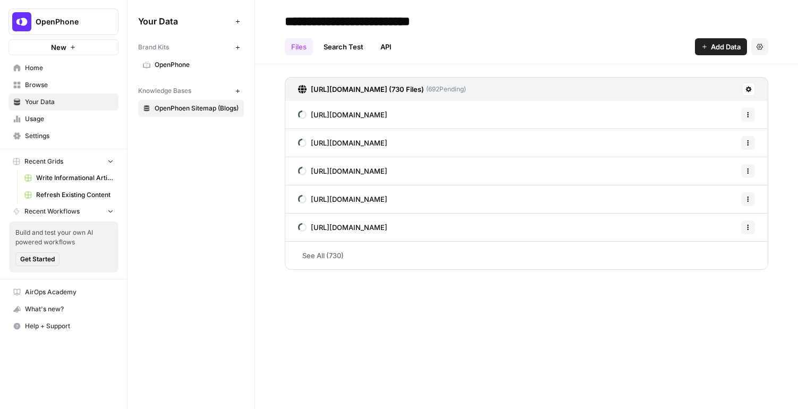
click at [35, 88] on span "Browse" at bounding box center [69, 85] width 89 height 10
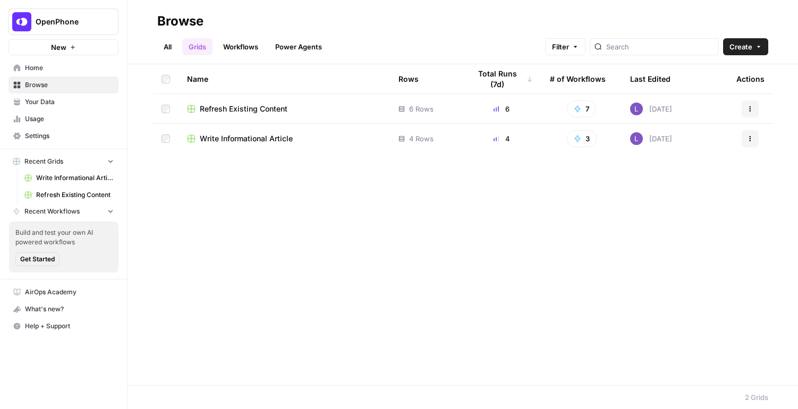
click at [250, 138] on span "Write Informational Article" at bounding box center [246, 138] width 93 height 11
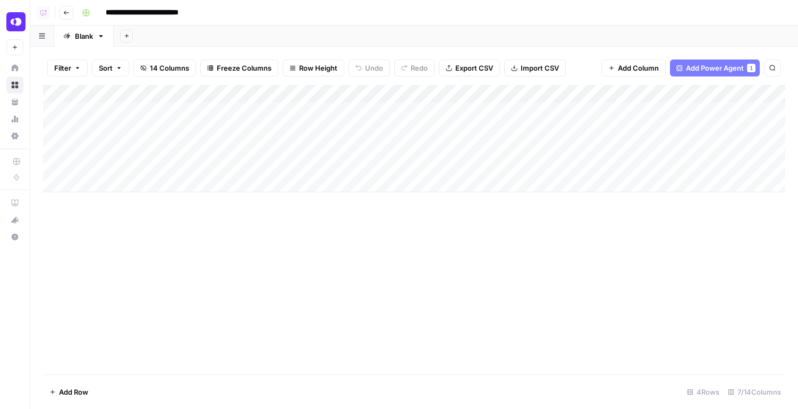
click at [370, 111] on div "Add Column" at bounding box center [414, 138] width 742 height 107
click at [368, 128] on div "Add Column" at bounding box center [414, 138] width 742 height 107
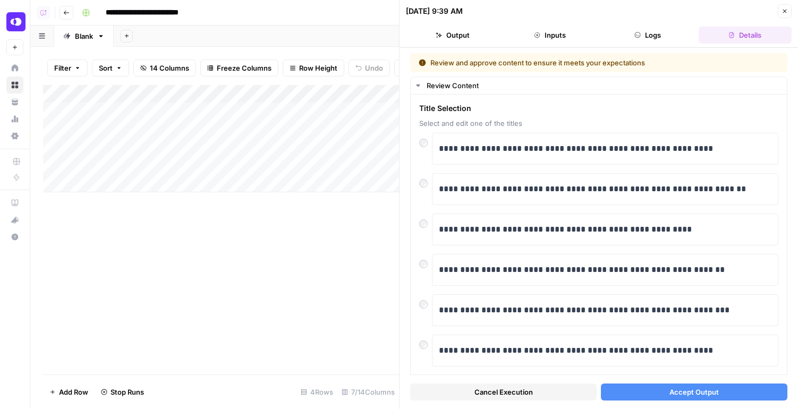
drag, startPoint x: 722, startPoint y: 391, endPoint x: 736, endPoint y: 107, distance: 284.6
click at [722, 391] on button "Accept Output" at bounding box center [694, 392] width 186 height 17
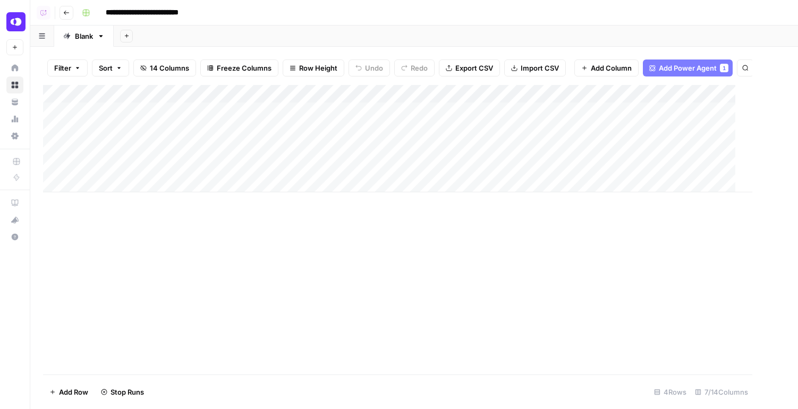
click at [367, 127] on div "Add Column" at bounding box center [397, 138] width 709 height 107
click at [368, 152] on div "Add Column" at bounding box center [414, 138] width 742 height 107
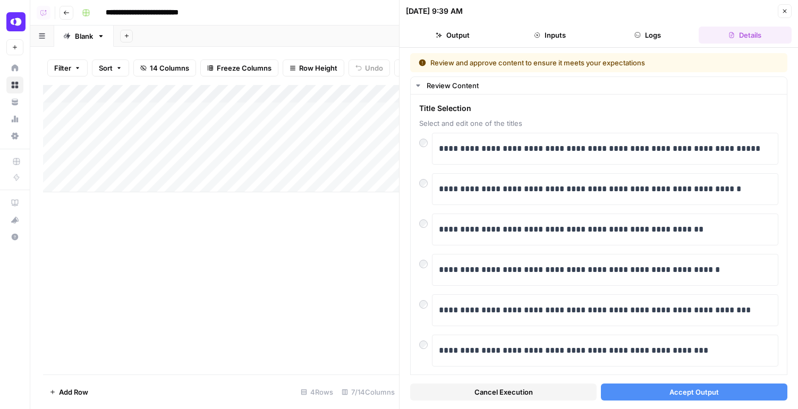
click at [703, 388] on span "Accept Output" at bounding box center [693, 392] width 49 height 11
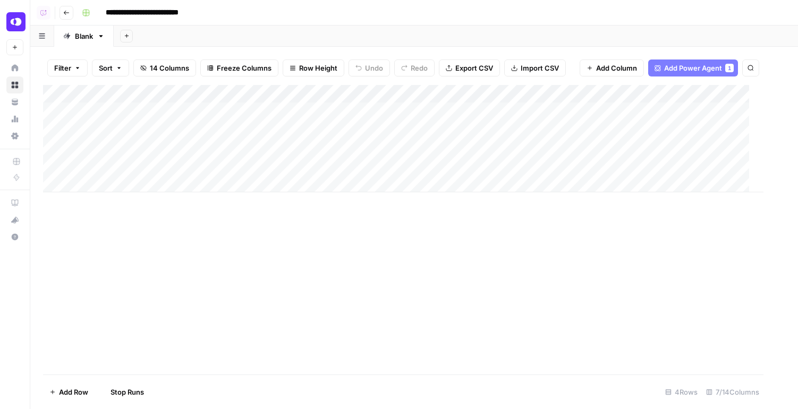
click at [369, 149] on div "Add Column" at bounding box center [403, 138] width 720 height 107
click at [371, 173] on div "Add Column" at bounding box center [414, 138] width 742 height 107
click at [370, 165] on div "Add Column" at bounding box center [414, 138] width 742 height 107
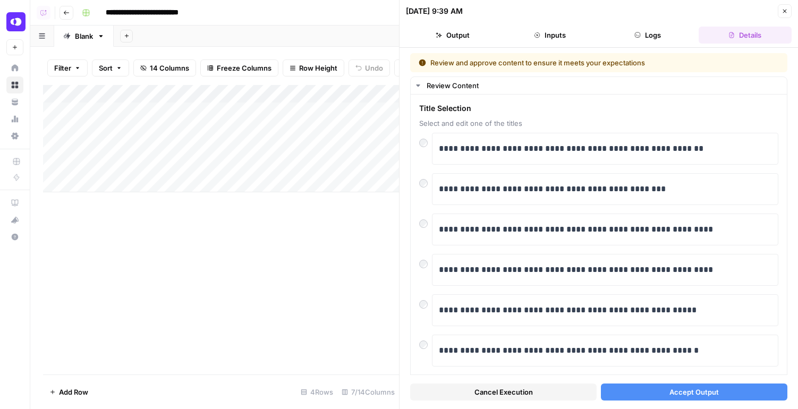
click at [702, 394] on span "Accept Output" at bounding box center [693, 392] width 49 height 11
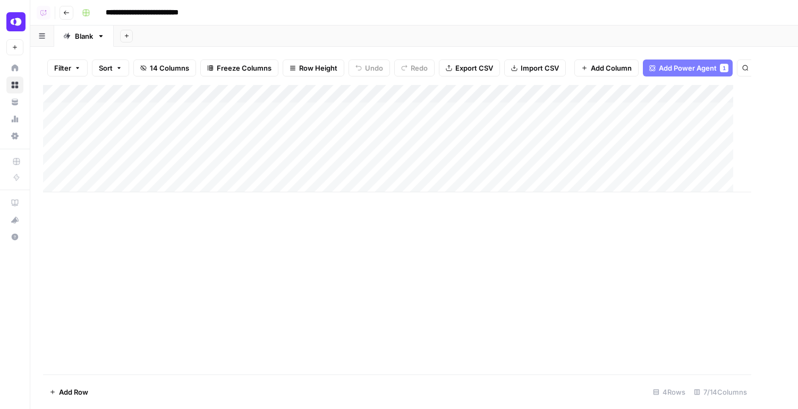
click at [369, 167] on div "Add Column" at bounding box center [397, 138] width 708 height 107
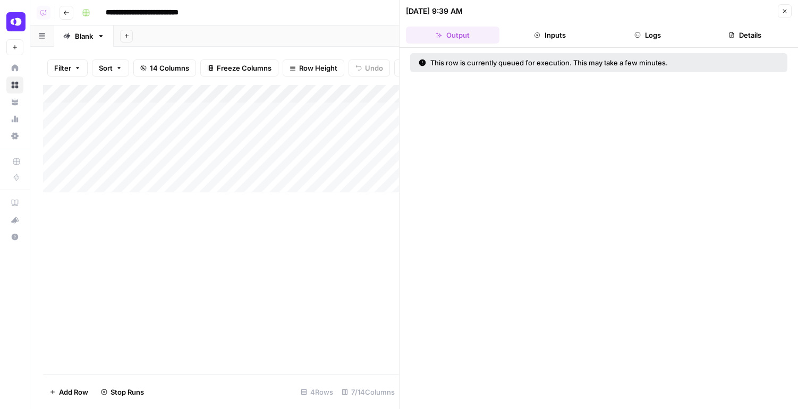
click at [370, 131] on div "Add Column" at bounding box center [221, 138] width 356 height 107
click at [370, 146] on div "Add Column" at bounding box center [221, 138] width 356 height 107
click at [369, 166] on div "Add Column" at bounding box center [221, 138] width 356 height 107
click at [783, 5] on button "Close" at bounding box center [785, 11] width 14 height 14
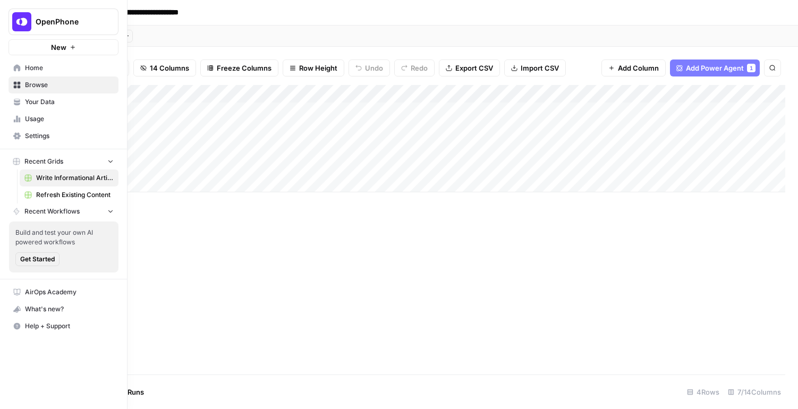
click at [34, 106] on span "Your Data" at bounding box center [69, 102] width 89 height 10
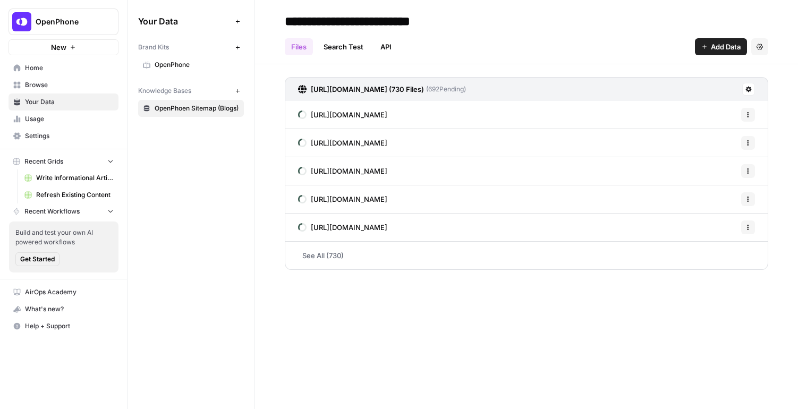
click at [51, 116] on span "Usage" at bounding box center [69, 119] width 89 height 10
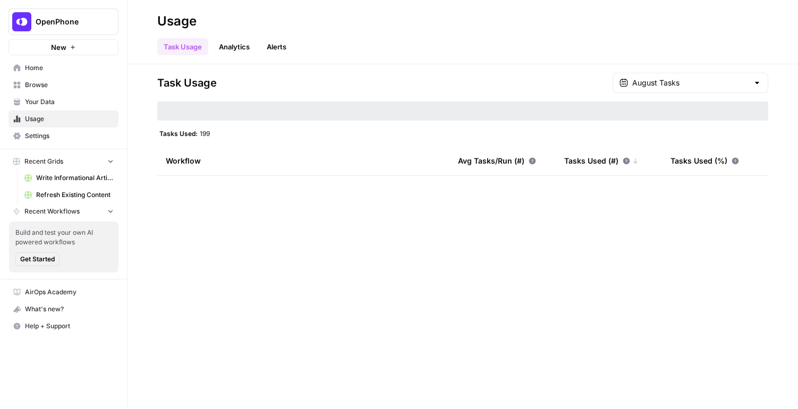
click at [44, 79] on link "Browse" at bounding box center [64, 85] width 110 height 17
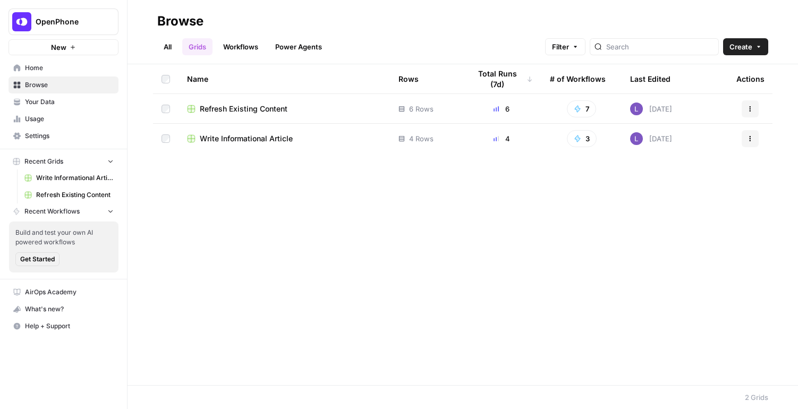
click at [54, 70] on span "Home" at bounding box center [69, 68] width 89 height 10
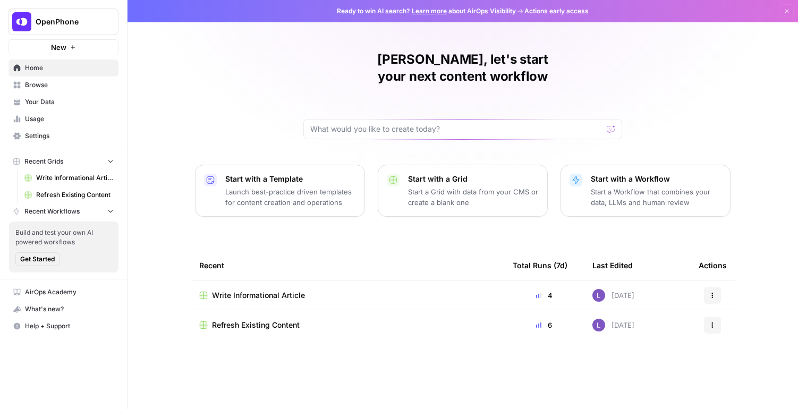
click at [56, 98] on span "Your Data" at bounding box center [69, 102] width 89 height 10
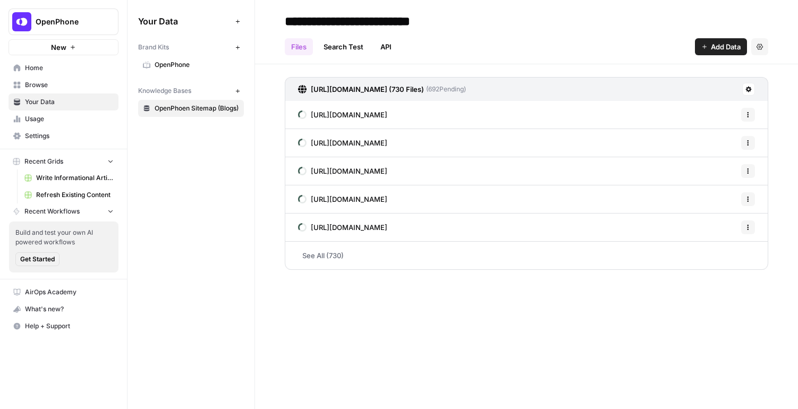
click at [58, 90] on link "Browse" at bounding box center [64, 85] width 110 height 17
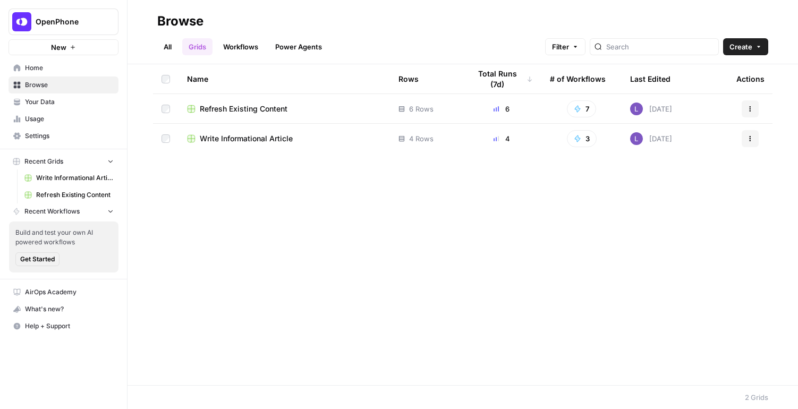
click at [61, 129] on link "Settings" at bounding box center [64, 136] width 110 height 17
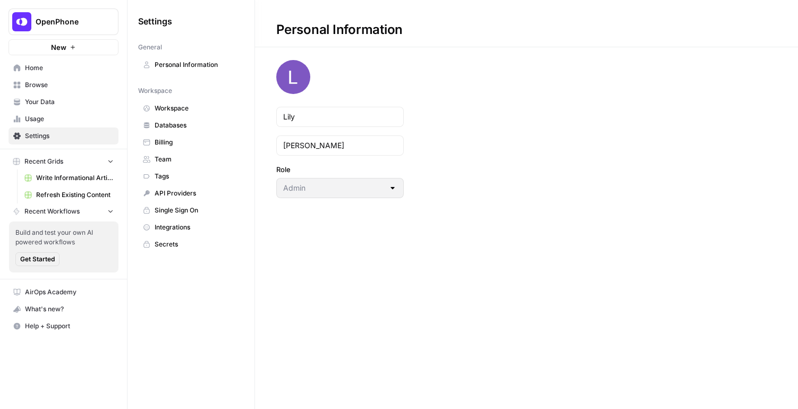
click at [75, 105] on span "Your Data" at bounding box center [69, 102] width 89 height 10
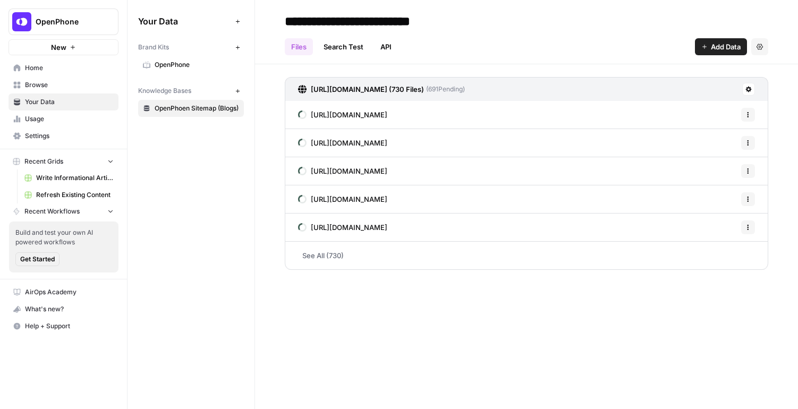
click at [72, 137] on span "Settings" at bounding box center [69, 136] width 89 height 10
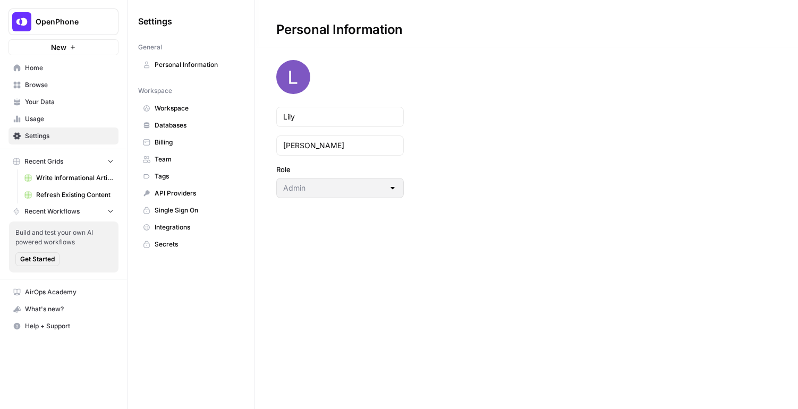
click at [177, 162] on span "Team" at bounding box center [197, 160] width 84 height 10
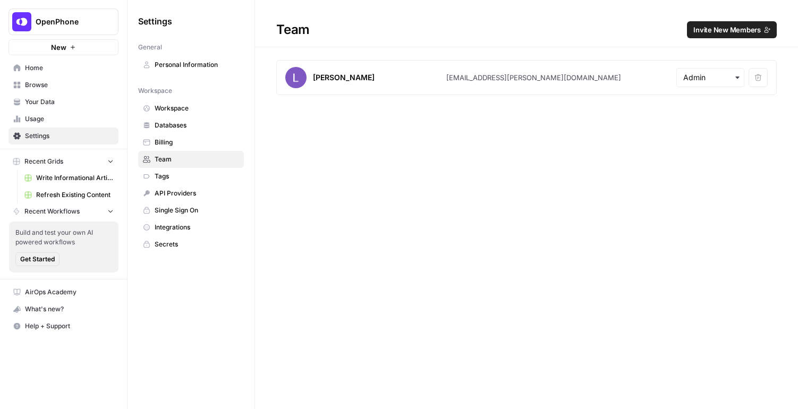
click at [742, 38] on button "Invite New Members" at bounding box center [732, 29] width 90 height 17
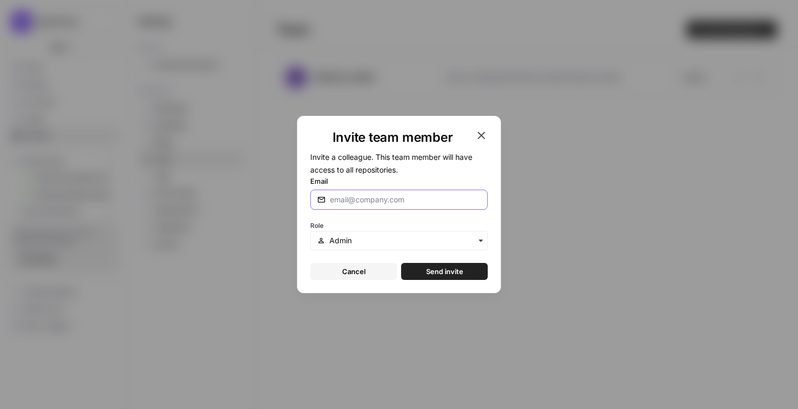
click at [401, 199] on input "Email" at bounding box center [405, 199] width 151 height 11
type input "[EMAIL_ADDRESS][PERSON_NAME][DOMAIN_NAME]"
click at [430, 270] on span "Send invite" at bounding box center [444, 271] width 37 height 11
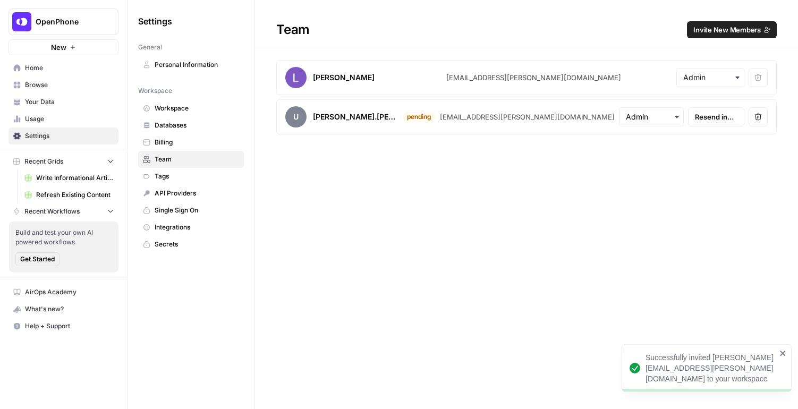
click at [26, 70] on span "Home" at bounding box center [69, 68] width 89 height 10
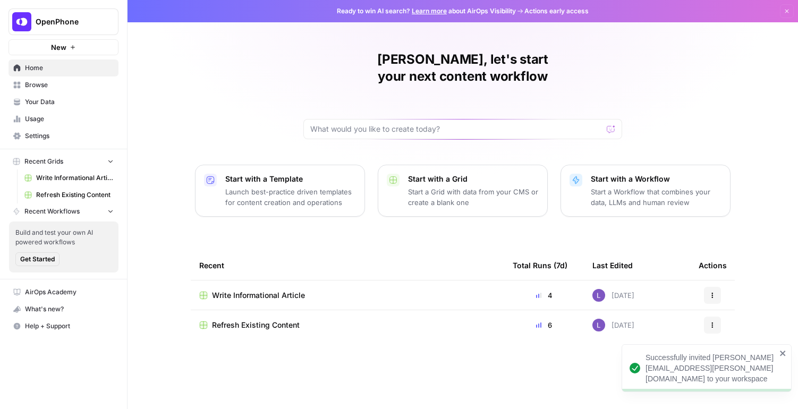
click at [95, 85] on span "Browse" at bounding box center [69, 85] width 89 height 10
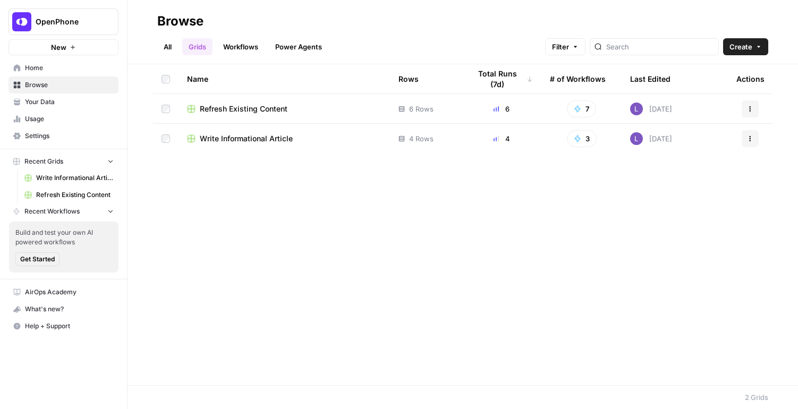
click at [53, 118] on span "Usage" at bounding box center [69, 119] width 89 height 10
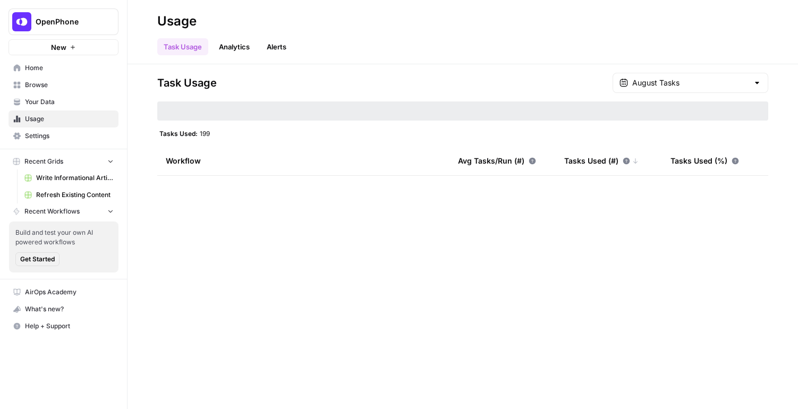
click at [60, 132] on span "Settings" at bounding box center [69, 136] width 89 height 10
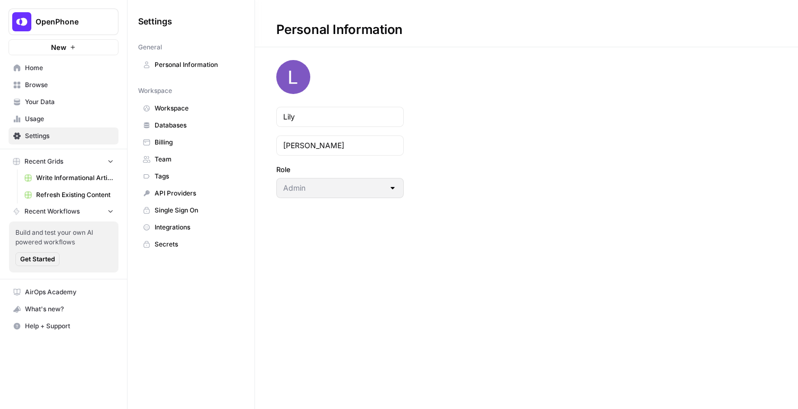
click at [184, 175] on span "Tags" at bounding box center [197, 177] width 84 height 10
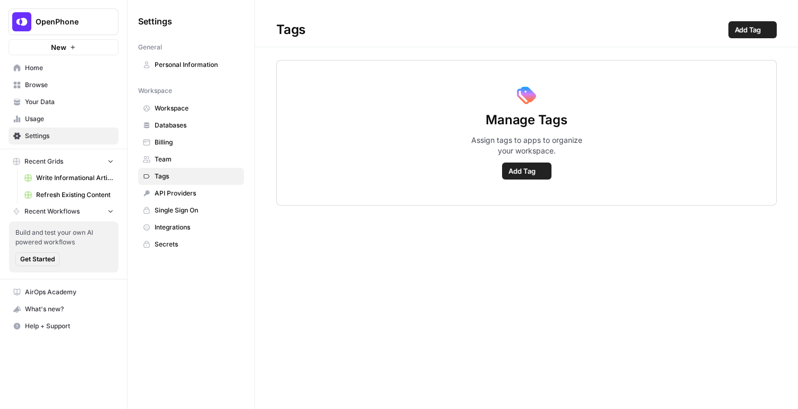
click at [184, 149] on link "Billing" at bounding box center [191, 142] width 106 height 17
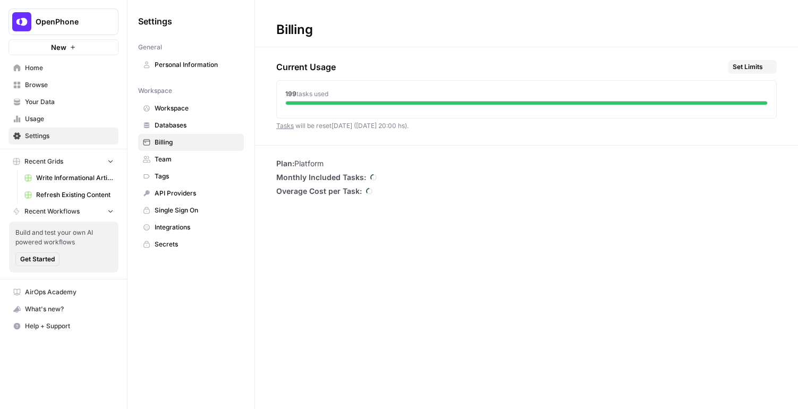
click at [186, 156] on span "Team" at bounding box center [197, 160] width 84 height 10
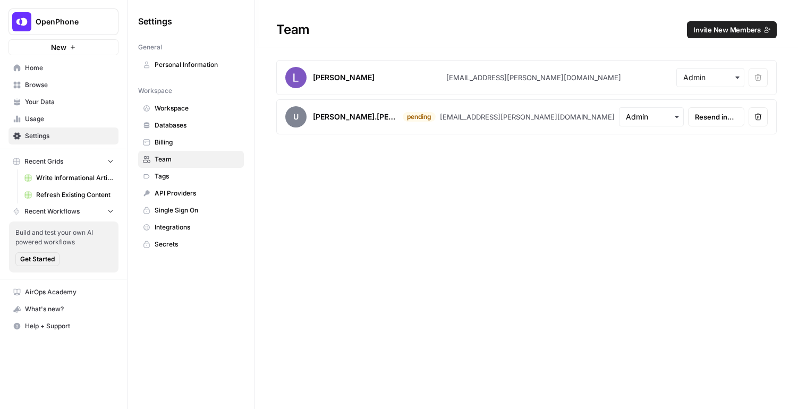
click at [53, 69] on span "Home" at bounding box center [69, 68] width 89 height 10
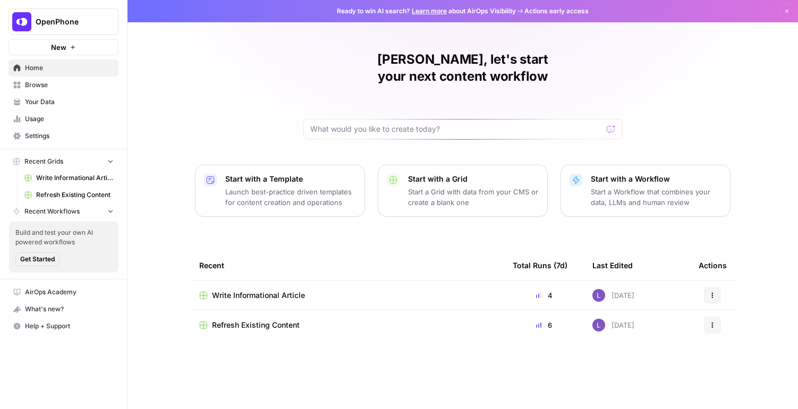
click at [47, 94] on link "Your Data" at bounding box center [64, 102] width 110 height 17
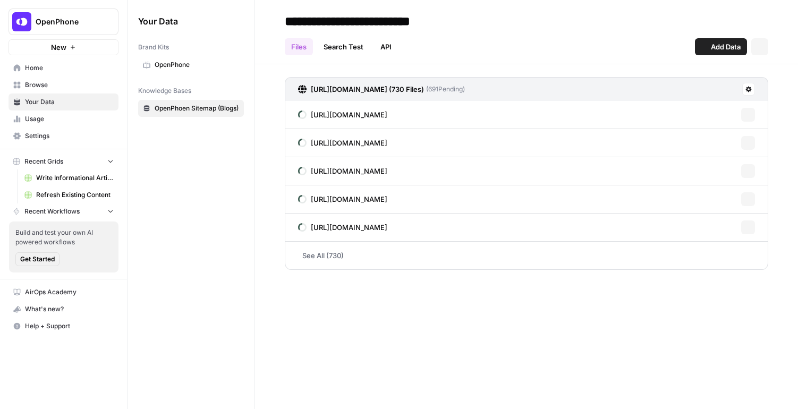
click at [55, 86] on span "Browse" at bounding box center [69, 85] width 89 height 10
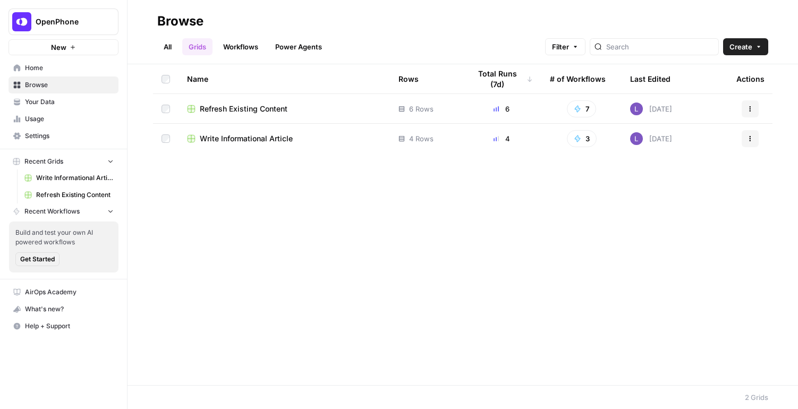
click at [243, 106] on span "Refresh Existing Content" at bounding box center [244, 109] width 88 height 11
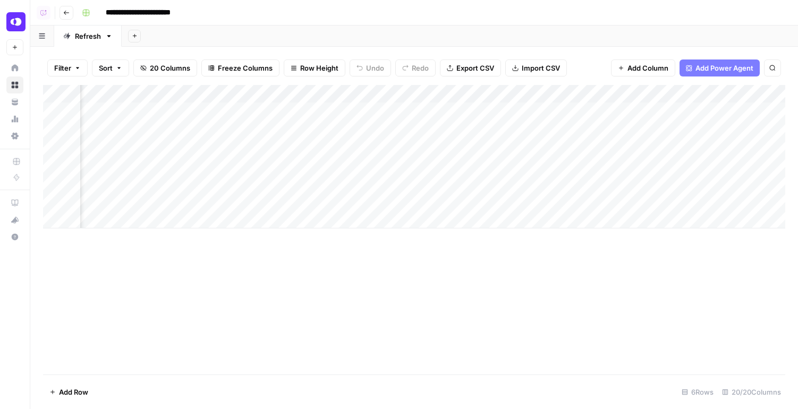
scroll to position [0, 186]
click at [575, 107] on div "Add Column" at bounding box center [414, 156] width 742 height 143
click at [575, 141] on div "Add Column" at bounding box center [414, 156] width 742 height 143
click at [575, 156] on div "Add Column" at bounding box center [414, 156] width 742 height 143
click at [575, 174] on div "Add Column" at bounding box center [414, 156] width 742 height 143
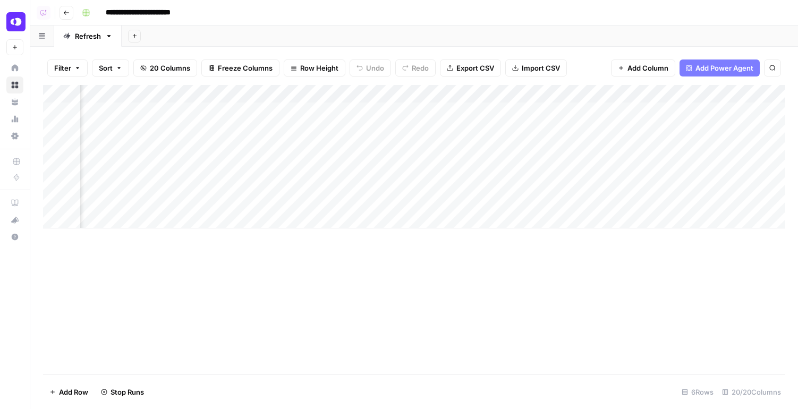
click at [575, 194] on div "Add Column" at bounding box center [414, 156] width 742 height 143
click at [578, 129] on div "Add Column" at bounding box center [414, 156] width 742 height 143
click at [578, 181] on div "Add Column" at bounding box center [414, 156] width 742 height 143
click at [496, 94] on div "Add Column" at bounding box center [414, 156] width 742 height 143
click at [457, 179] on span "Hide Column" at bounding box center [473, 183] width 93 height 11
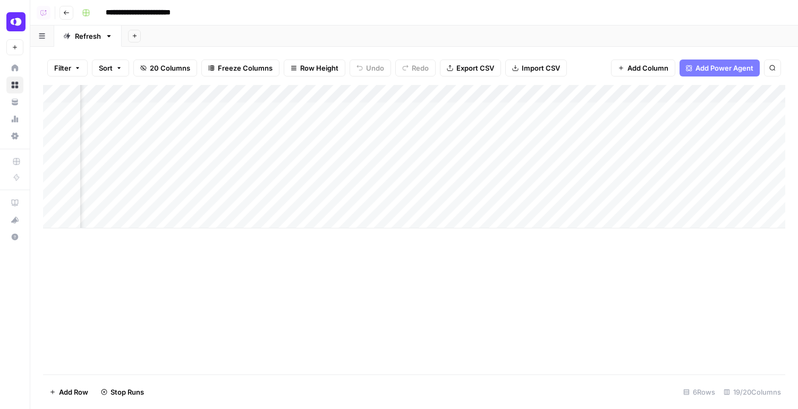
click at [302, 91] on div "Add Column" at bounding box center [414, 156] width 742 height 143
click at [277, 184] on span "Hide Column" at bounding box center [282, 183] width 93 height 11
click at [296, 167] on div "Add Column" at bounding box center [414, 156] width 742 height 143
click at [311, 69] on span "Row Height" at bounding box center [319, 68] width 38 height 11
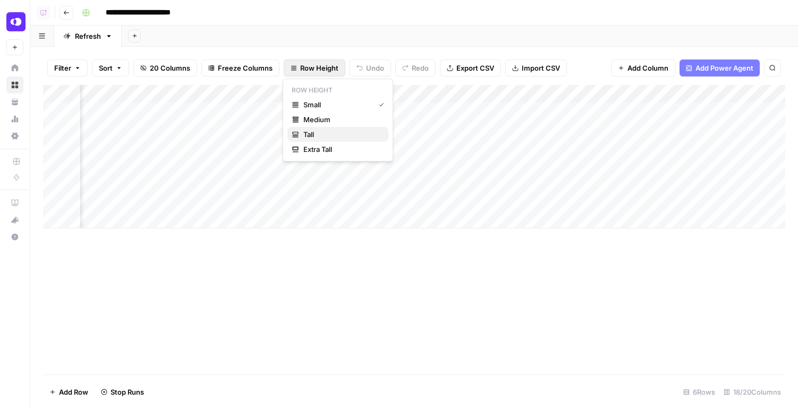
click at [319, 135] on span "Tall" at bounding box center [341, 134] width 77 height 11
click at [310, 73] on span "Row Height" at bounding box center [319, 68] width 38 height 11
click at [341, 101] on span "Small" at bounding box center [341, 104] width 77 height 11
click at [67, 11] on icon "button" at bounding box center [66, 13] width 6 height 6
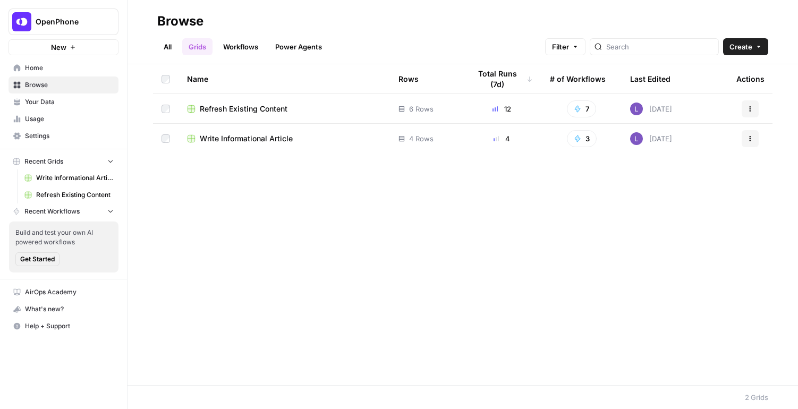
click at [238, 111] on span "Refresh Existing Content" at bounding box center [244, 109] width 88 height 11
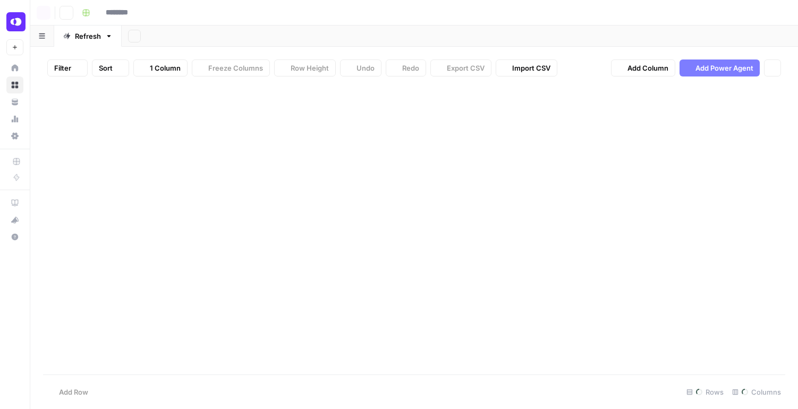
type input "**********"
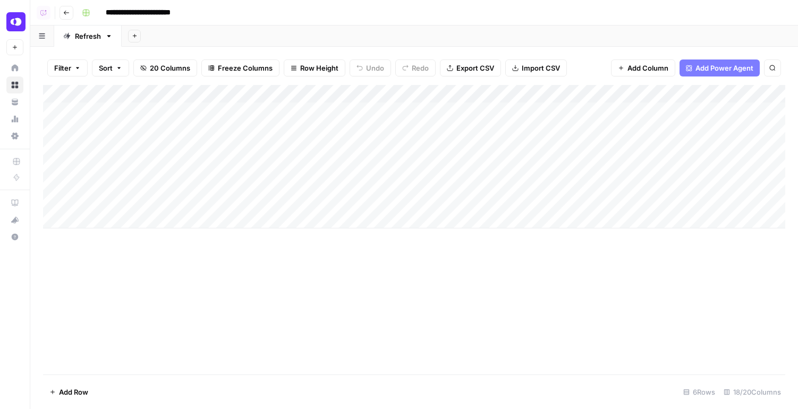
click at [86, 36] on div "Refresh" at bounding box center [88, 36] width 26 height 11
click at [69, 14] on icon "button" at bounding box center [66, 13] width 6 height 6
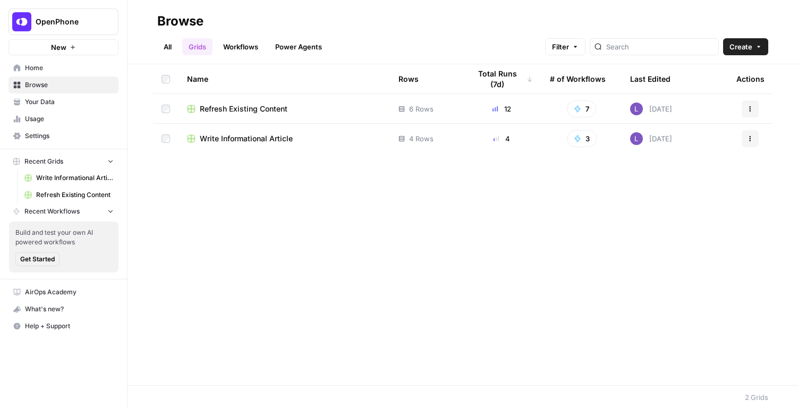
click at [260, 135] on span "Write Informational Article" at bounding box center [246, 138] width 93 height 11
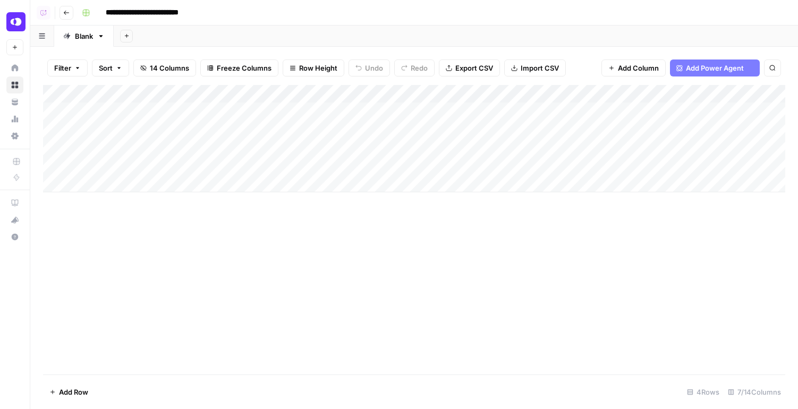
click at [282, 115] on div "Add Column" at bounding box center [414, 138] width 742 height 107
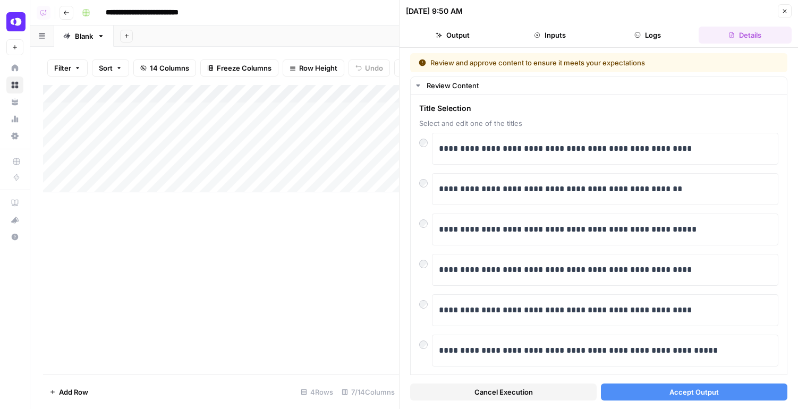
click at [692, 391] on span "Accept Output" at bounding box center [693, 392] width 49 height 11
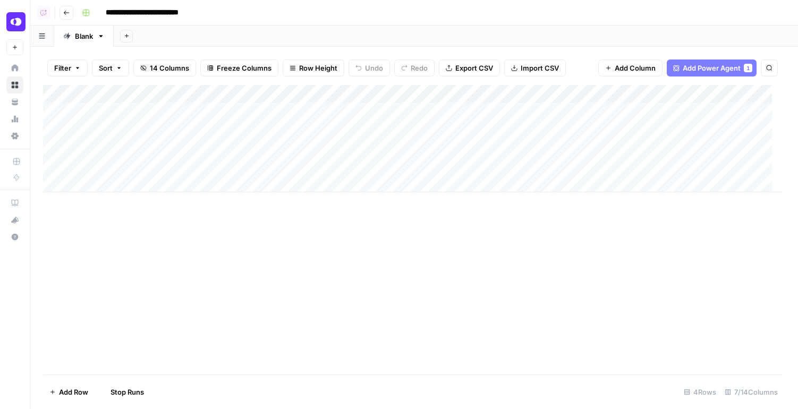
click at [300, 129] on div "Add Column" at bounding box center [412, 138] width 739 height 107
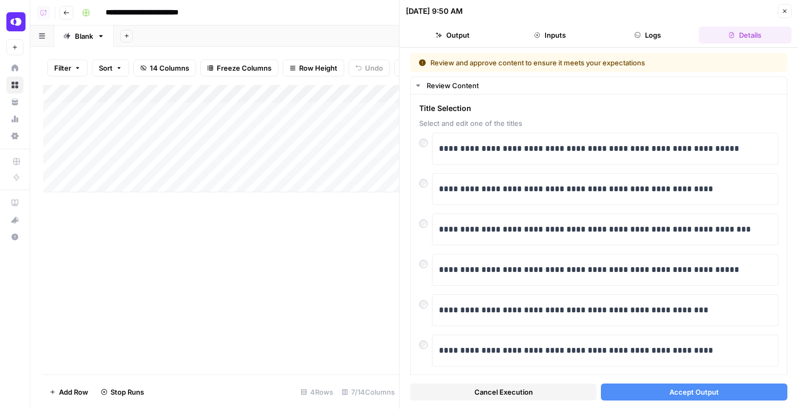
click at [173, 114] on div "Add Column" at bounding box center [221, 138] width 356 height 107
click at [582, 201] on div "**********" at bounding box center [605, 189] width 346 height 32
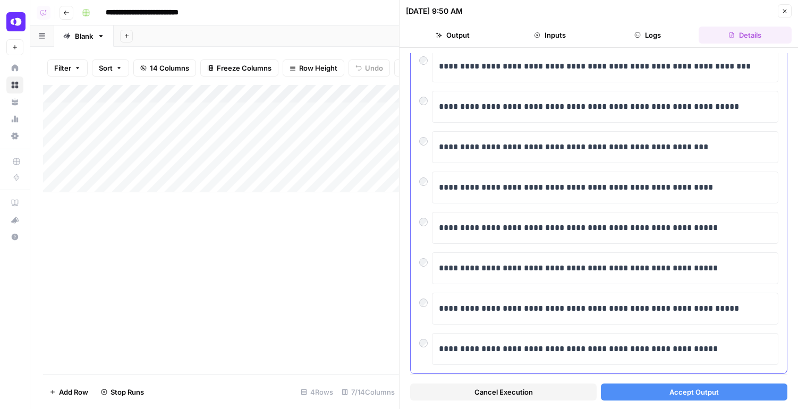
scroll to position [185, 0]
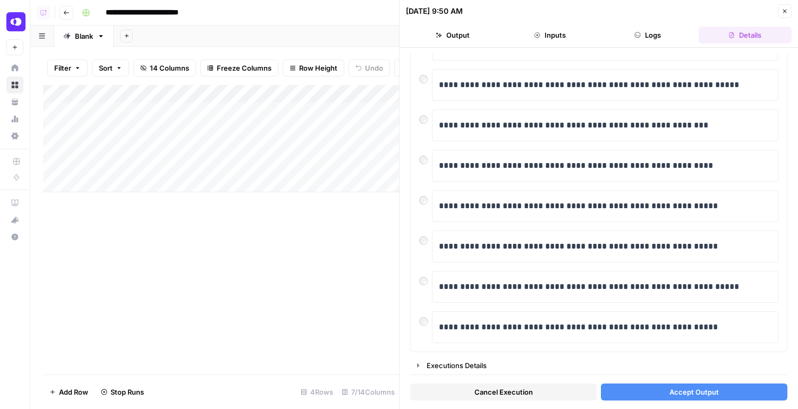
click at [252, 133] on div "Add Column" at bounding box center [221, 138] width 356 height 107
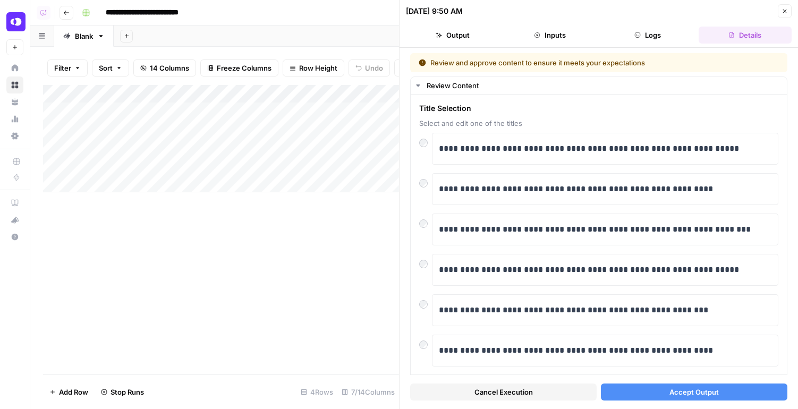
click at [277, 143] on div "Add Column" at bounding box center [221, 138] width 356 height 107
click at [663, 395] on button "Accept Output" at bounding box center [694, 392] width 186 height 17
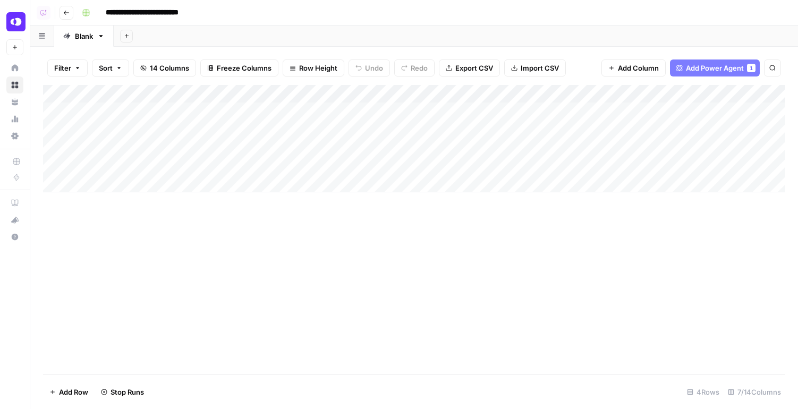
click at [262, 168] on div "Add Column" at bounding box center [414, 138] width 742 height 107
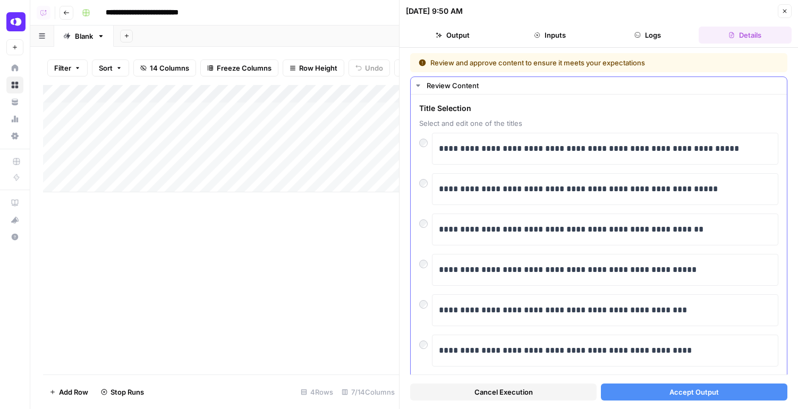
click at [426, 187] on div at bounding box center [425, 180] width 13 height 15
click at [661, 392] on button "Accept Output" at bounding box center [694, 392] width 186 height 17
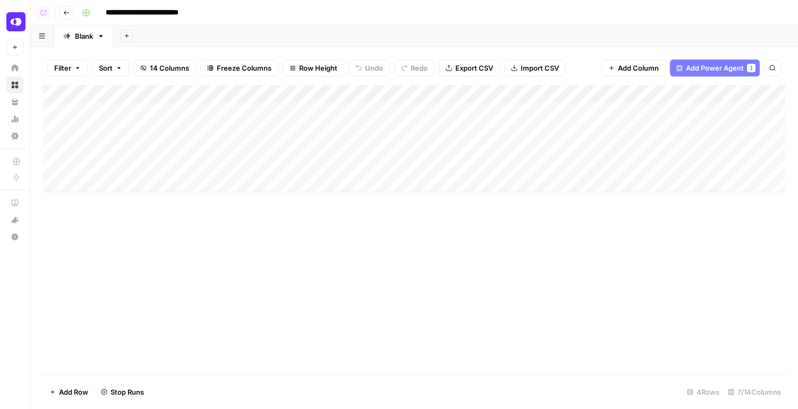
drag, startPoint x: 44, startPoint y: 128, endPoint x: 47, endPoint y: 167, distance: 39.4
click at [47, 166] on div "Add Column" at bounding box center [414, 138] width 742 height 107
click at [270, 162] on div "Add Column" at bounding box center [414, 138] width 742 height 107
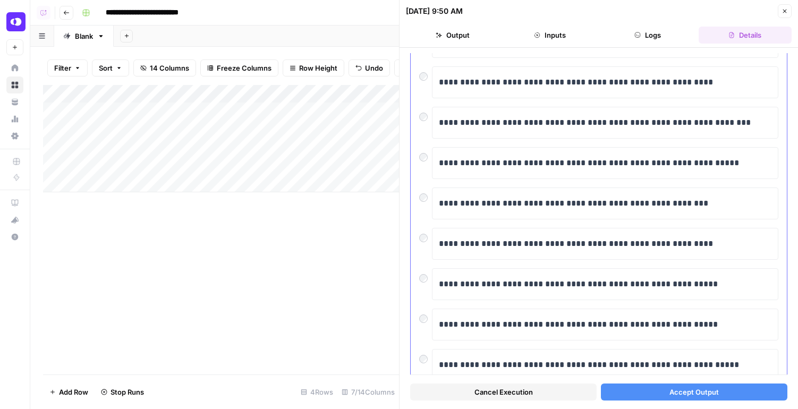
scroll to position [108, 0]
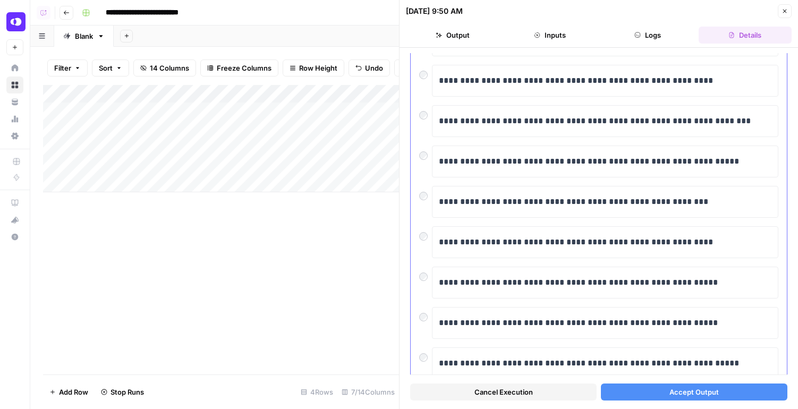
click at [422, 348] on div at bounding box center [425, 354] width 13 height 15
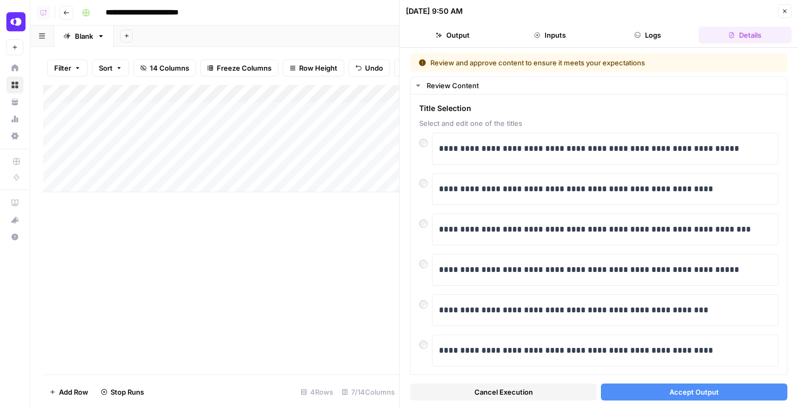
click at [655, 391] on button "Accept Output" at bounding box center [694, 392] width 186 height 17
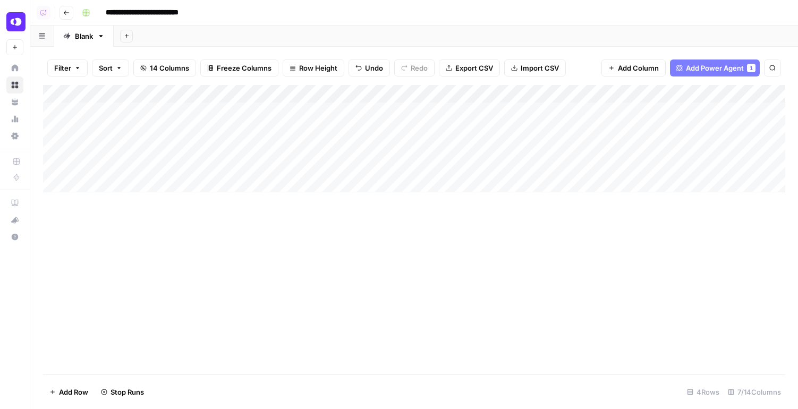
click at [381, 232] on div "Add Column" at bounding box center [414, 230] width 742 height 290
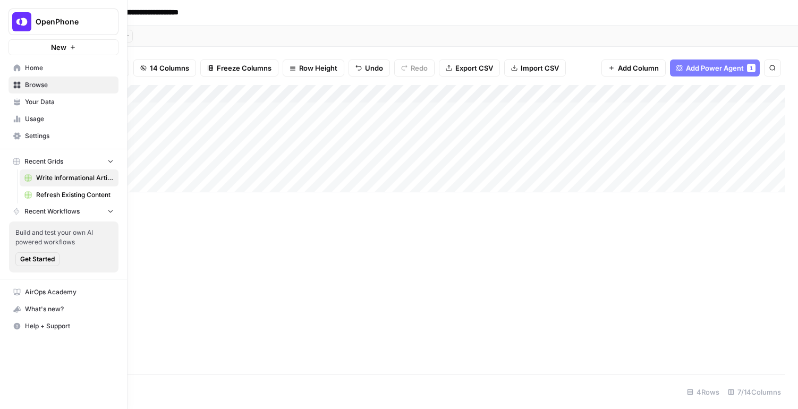
click at [54, 126] on link "Usage" at bounding box center [64, 119] width 110 height 17
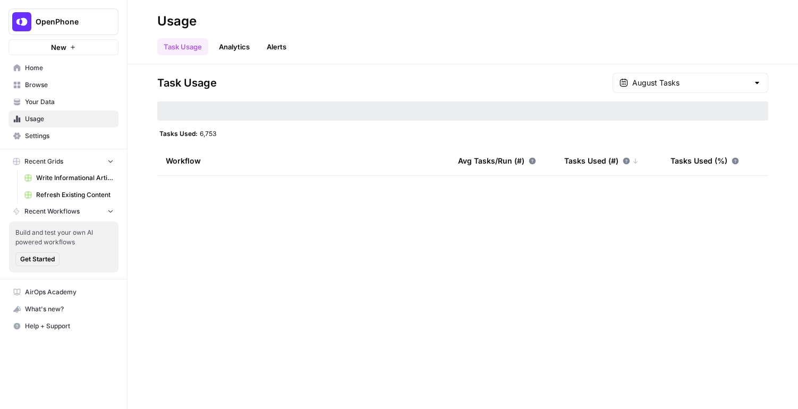
click at [60, 138] on span "Settings" at bounding box center [69, 136] width 89 height 10
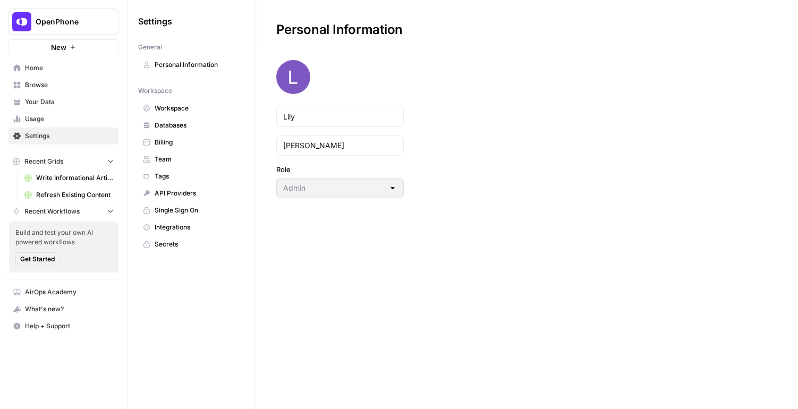
click at [193, 161] on span "Team" at bounding box center [197, 160] width 84 height 10
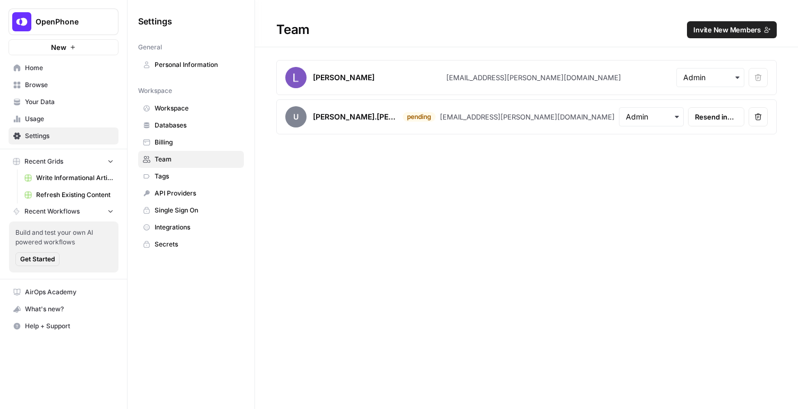
click at [84, 78] on link "Browse" at bounding box center [64, 85] width 110 height 17
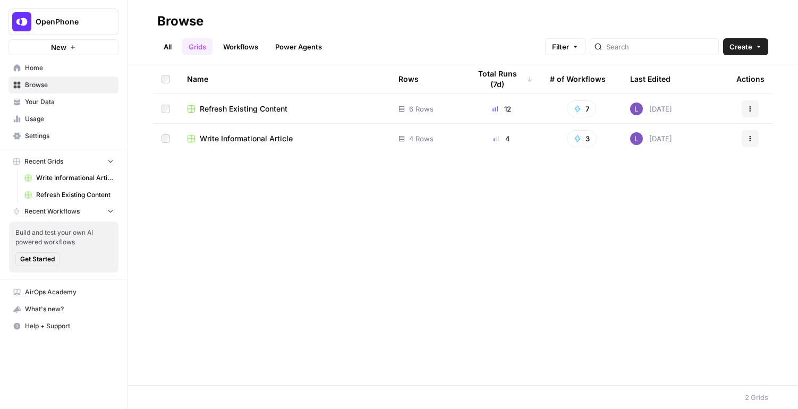
click at [88, 71] on span "Home" at bounding box center [69, 68] width 89 height 10
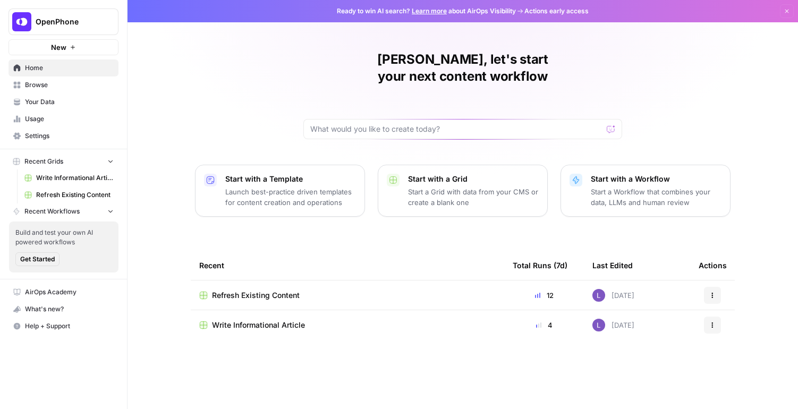
click at [258, 290] on span "Refresh Existing Content" at bounding box center [256, 295] width 88 height 11
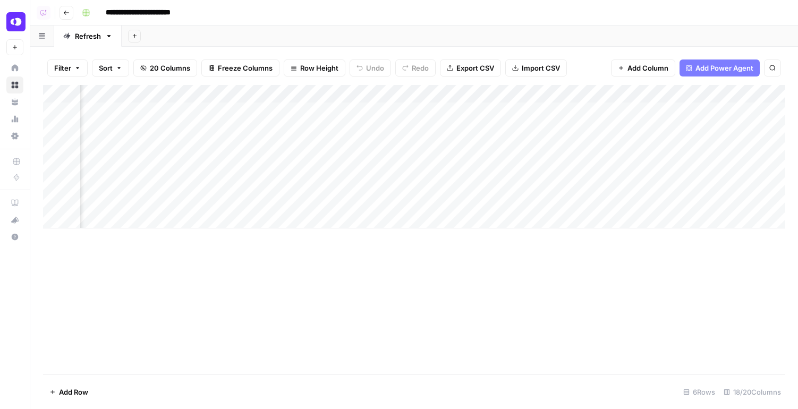
scroll to position [0, 439]
click at [408, 111] on div "Add Column" at bounding box center [414, 156] width 742 height 143
click at [408, 133] on div "Add Column" at bounding box center [414, 156] width 742 height 143
click at [408, 150] on div "Add Column" at bounding box center [414, 156] width 742 height 143
click at [408, 167] on div "Add Column" at bounding box center [414, 156] width 742 height 143
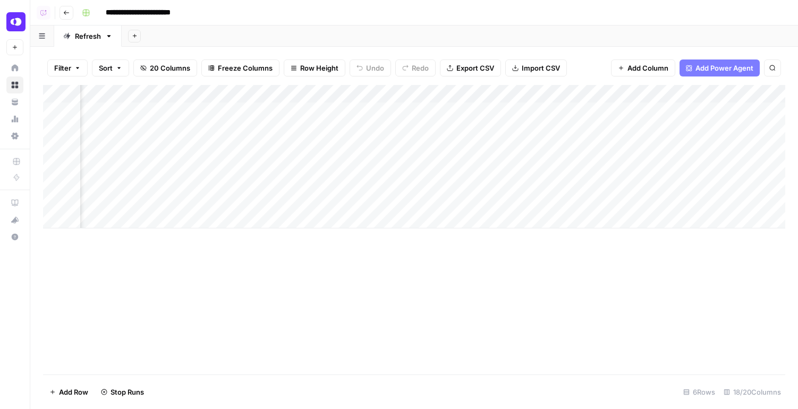
click at [408, 183] on div "Add Column" at bounding box center [414, 156] width 742 height 143
click at [408, 201] on div "Add Column" at bounding box center [414, 156] width 742 height 143
click at [694, 106] on div "Add Column" at bounding box center [414, 156] width 742 height 143
click at [694, 129] on div "Add Column" at bounding box center [414, 156] width 742 height 143
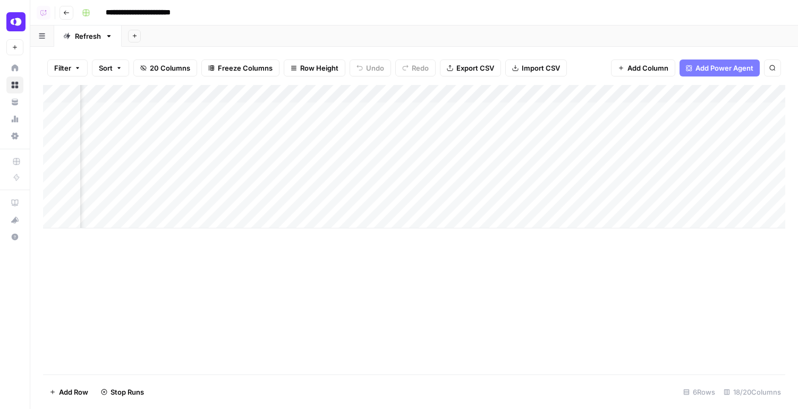
click at [694, 147] on div "Add Column" at bounding box center [414, 156] width 742 height 143
click at [694, 164] on div "Add Column" at bounding box center [414, 156] width 742 height 143
click at [694, 181] on div "Add Column" at bounding box center [414, 156] width 742 height 143
click at [694, 198] on div "Add Column" at bounding box center [414, 156] width 742 height 143
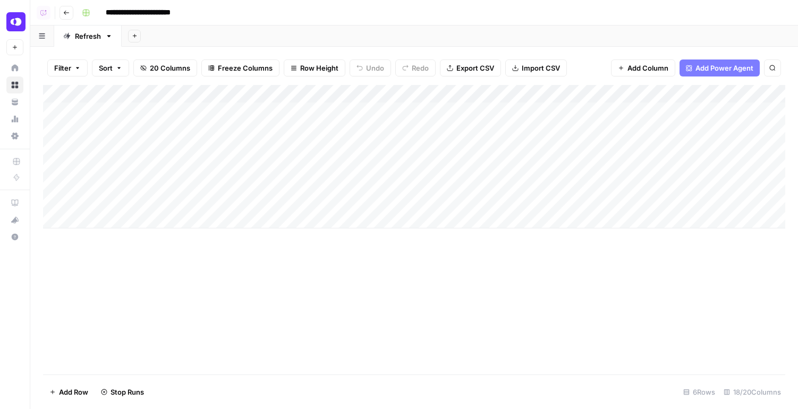
click at [66, 13] on icon "button" at bounding box center [66, 13] width 6 height 6
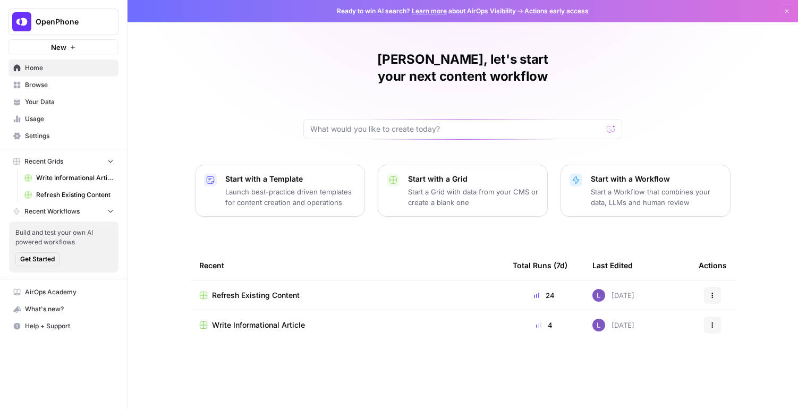
click at [297, 320] on span "Write Informational Article" at bounding box center [258, 325] width 93 height 11
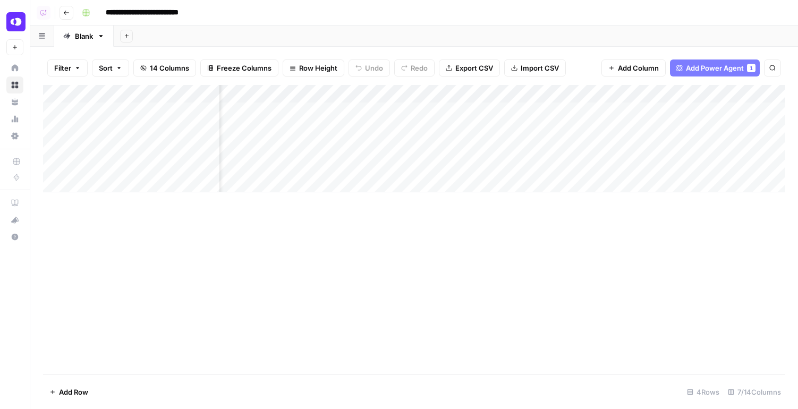
scroll to position [0, 91]
click at [446, 114] on div "Add Column" at bounding box center [414, 138] width 742 height 107
click at [446, 129] on div "Add Column" at bounding box center [414, 138] width 742 height 107
click at [446, 145] on div "Add Column" at bounding box center [414, 138] width 742 height 107
click at [446, 157] on div "Add Column" at bounding box center [414, 138] width 742 height 107
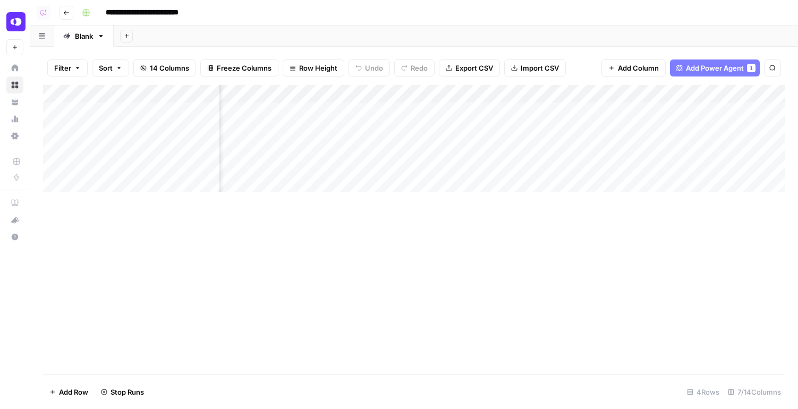
click at [449, 147] on div "Add Column" at bounding box center [414, 138] width 742 height 107
click at [456, 125] on div "Add Column" at bounding box center [414, 138] width 742 height 107
click at [457, 106] on div "Add Column" at bounding box center [414, 138] width 742 height 107
click at [64, 11] on icon "button" at bounding box center [66, 13] width 6 height 6
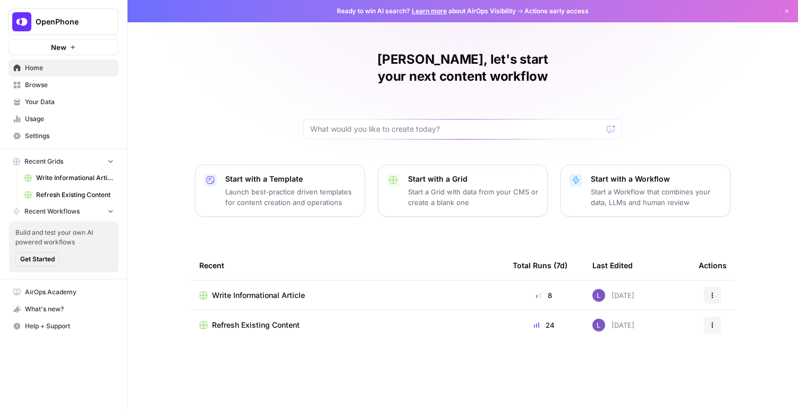
click at [74, 85] on span "Browse" at bounding box center [69, 85] width 89 height 10
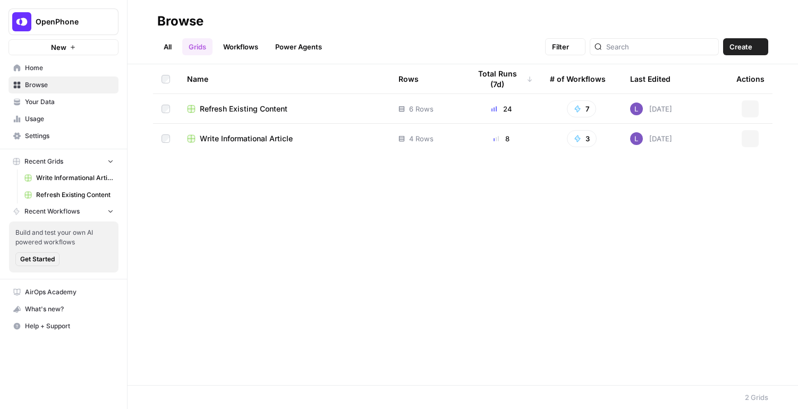
click at [74, 104] on span "Your Data" at bounding box center [69, 102] width 89 height 10
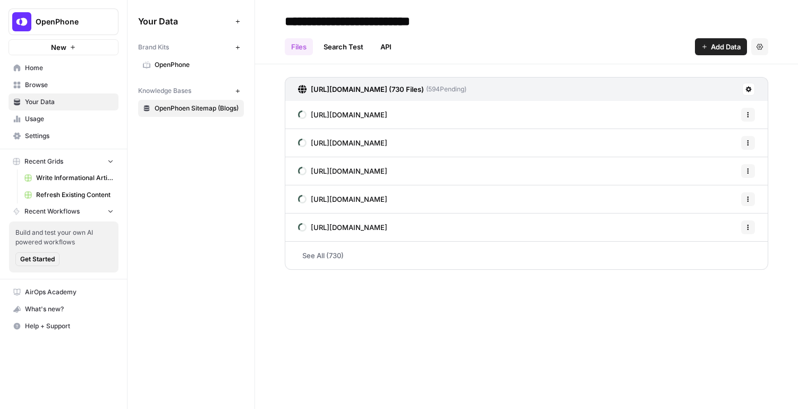
click at [177, 62] on span "OpenPhone" at bounding box center [197, 65] width 84 height 10
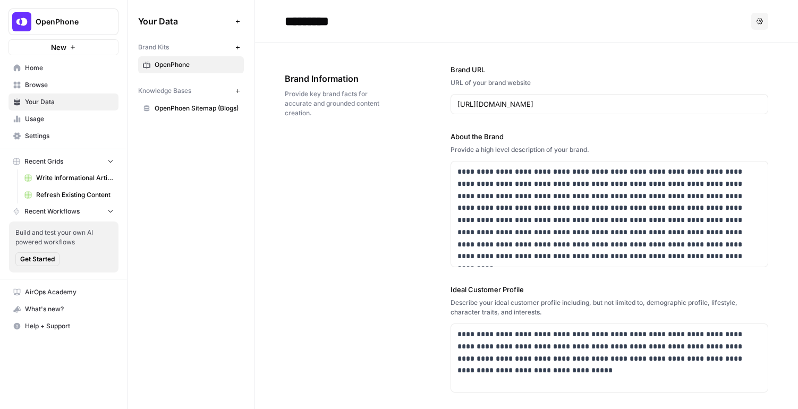
click at [66, 77] on link "Browse" at bounding box center [64, 85] width 110 height 17
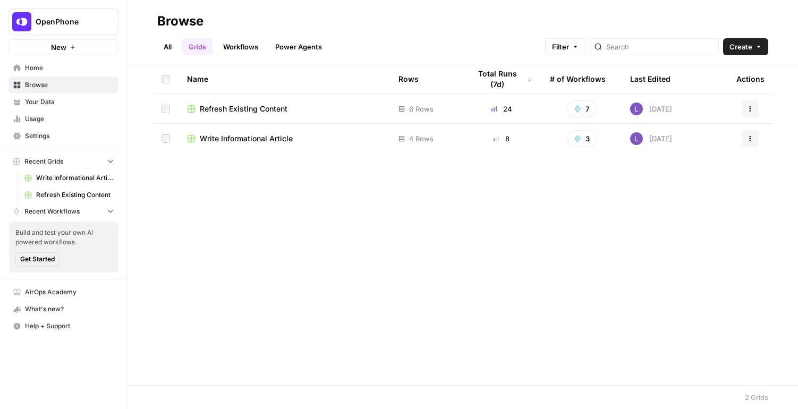
click at [70, 65] on span "Home" at bounding box center [69, 68] width 89 height 10
